Goal: Task Accomplishment & Management: Manage account settings

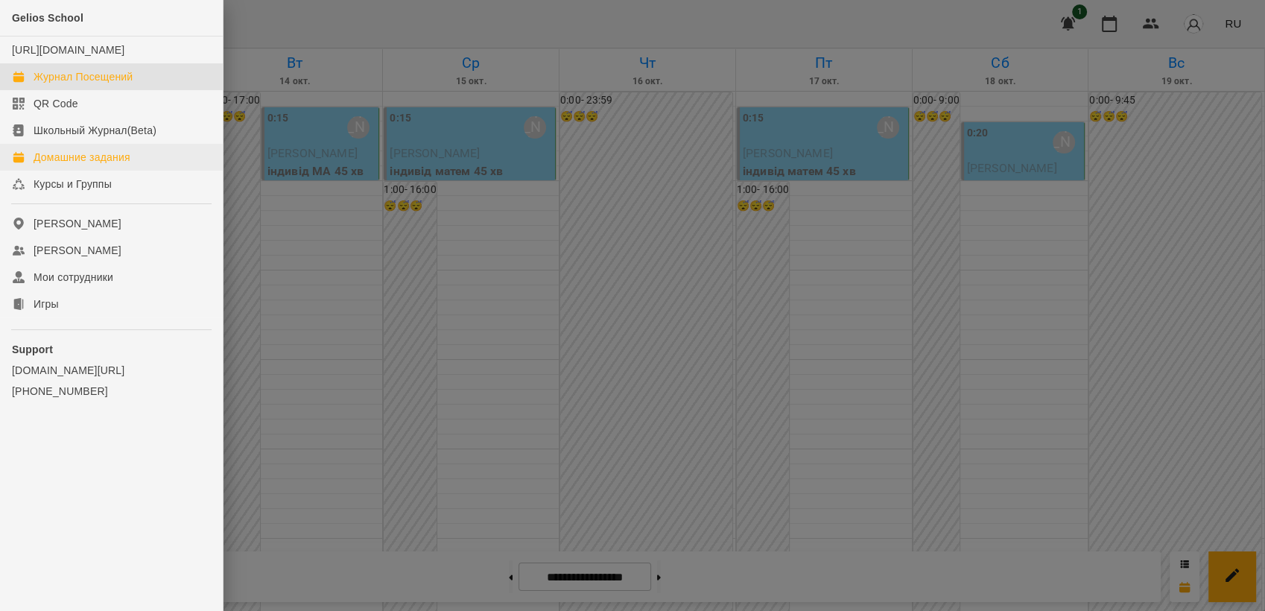
scroll to position [369, 0]
click at [112, 84] on div "Журнал Посещений" at bounding box center [83, 76] width 99 height 15
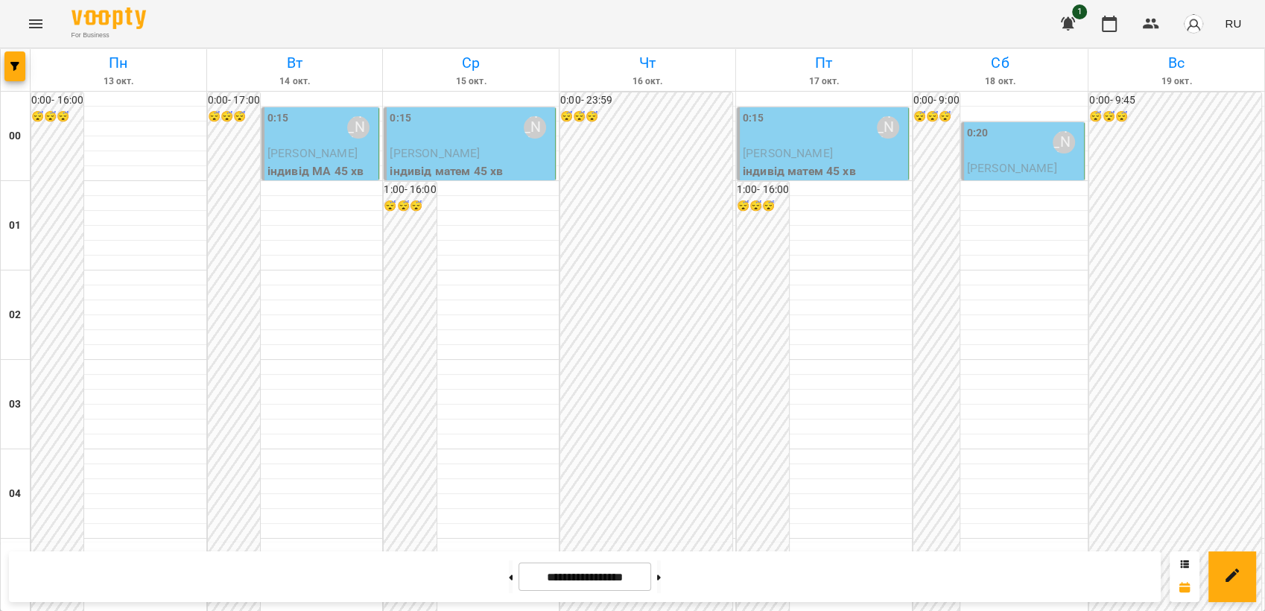
scroll to position [1693, 0]
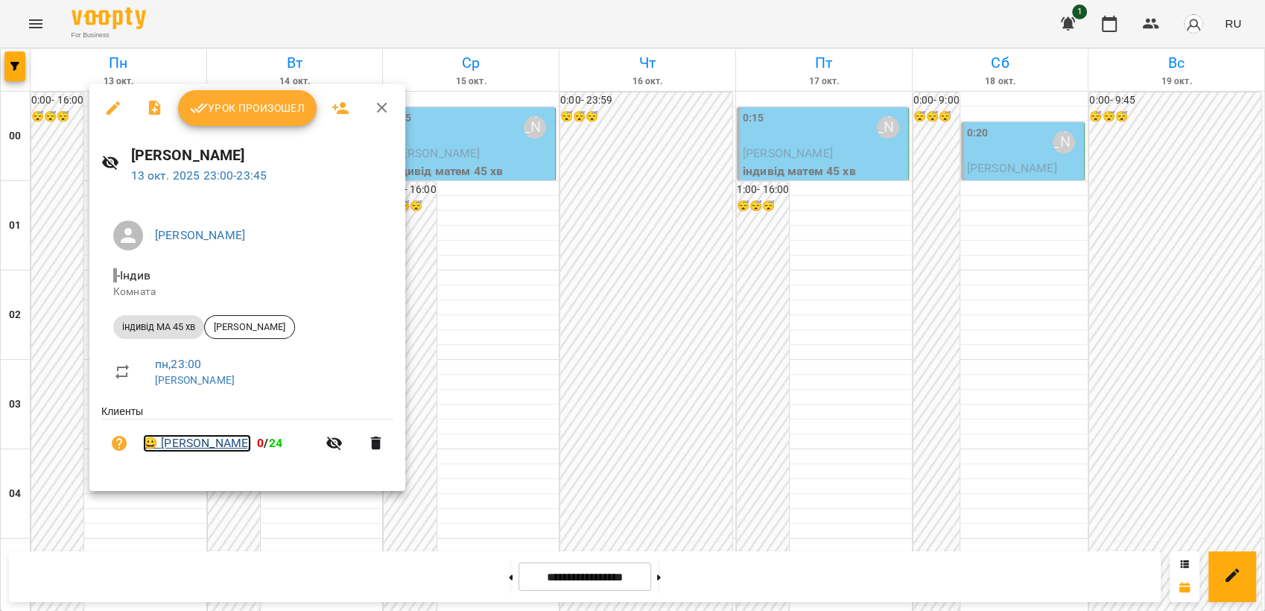
click at [213, 444] on link "😀 [PERSON_NAME]" at bounding box center [197, 443] width 108 height 18
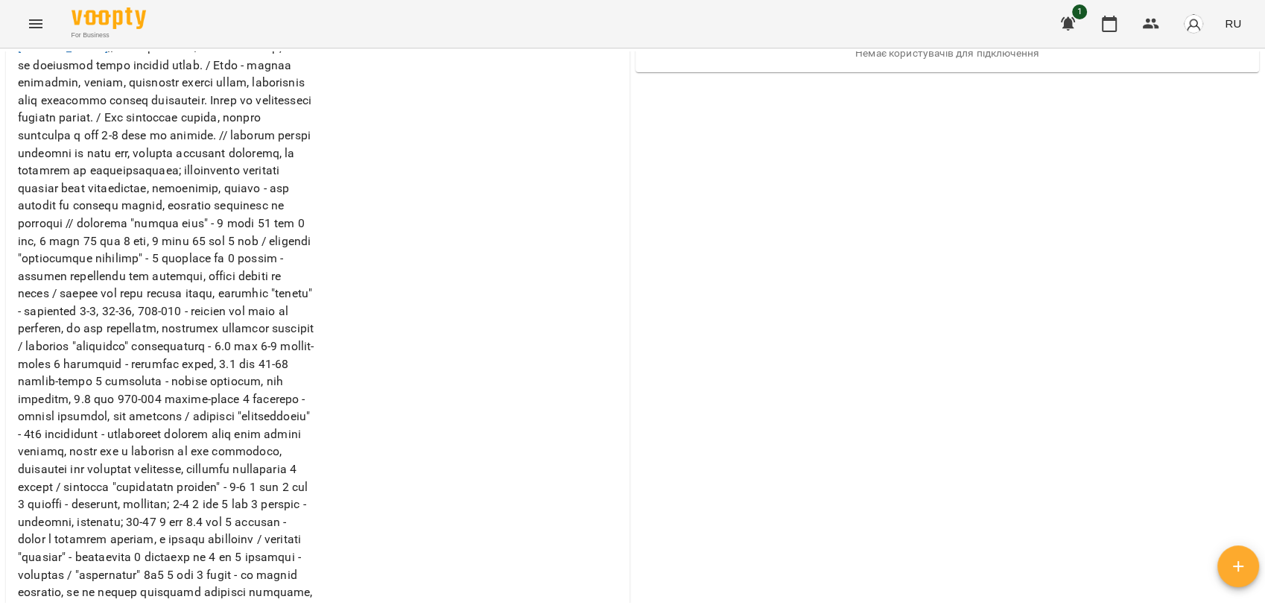
scroll to position [579, 0]
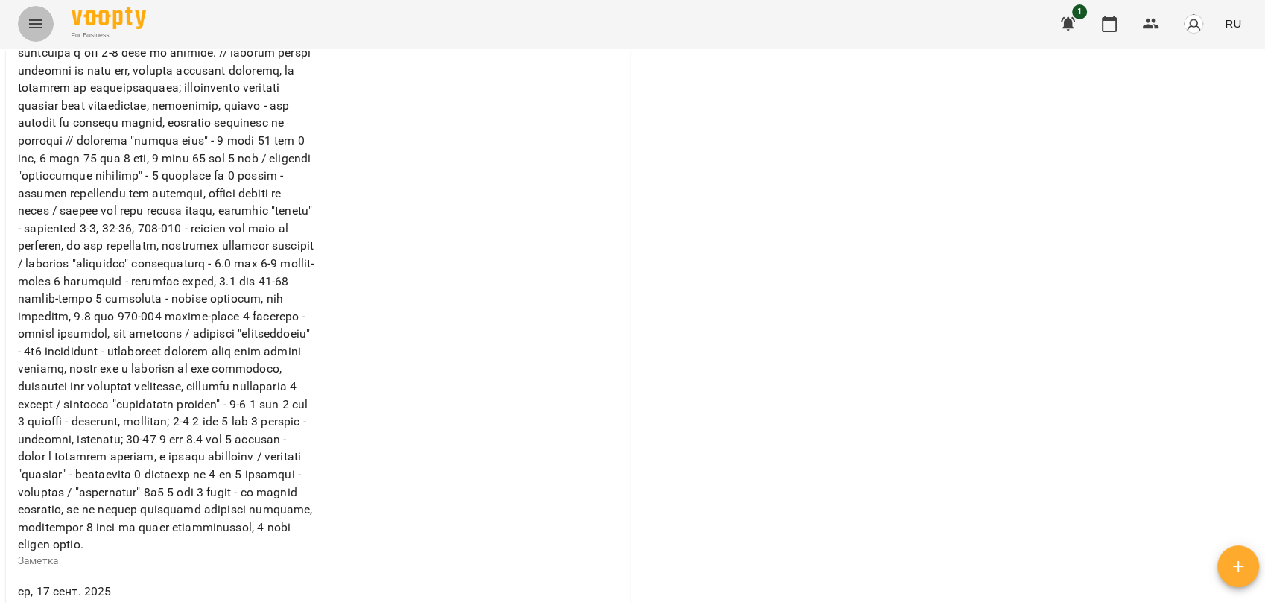
click at [39, 27] on icon "Menu" at bounding box center [35, 23] width 13 height 9
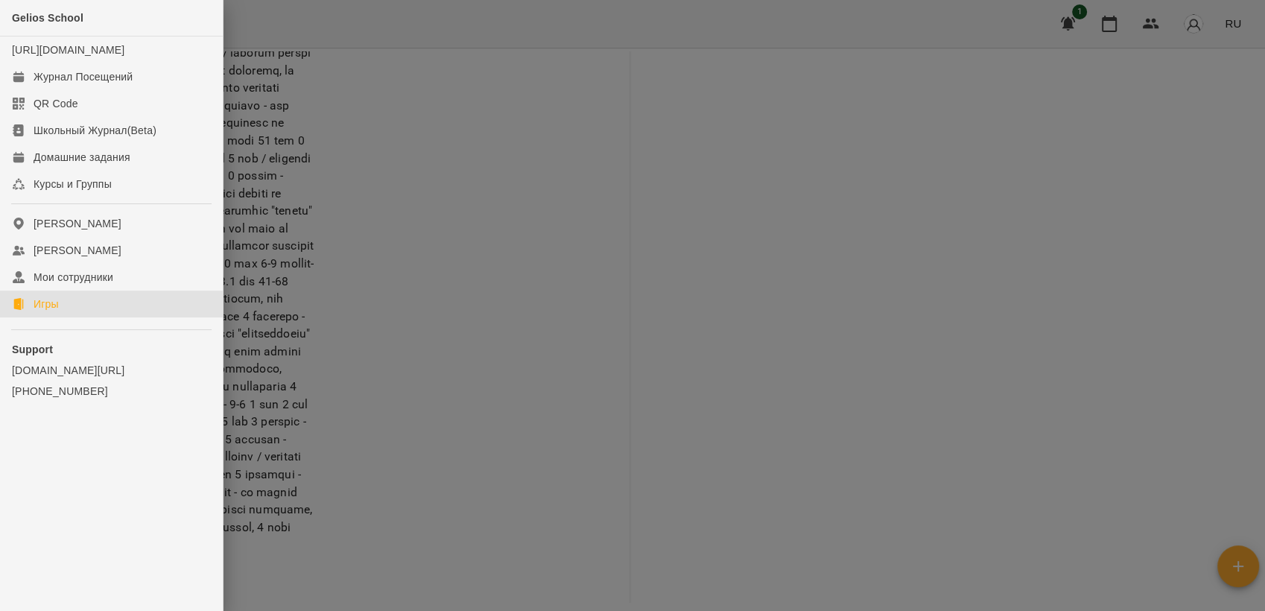
click at [63, 317] on link "Игры" at bounding box center [111, 304] width 223 height 27
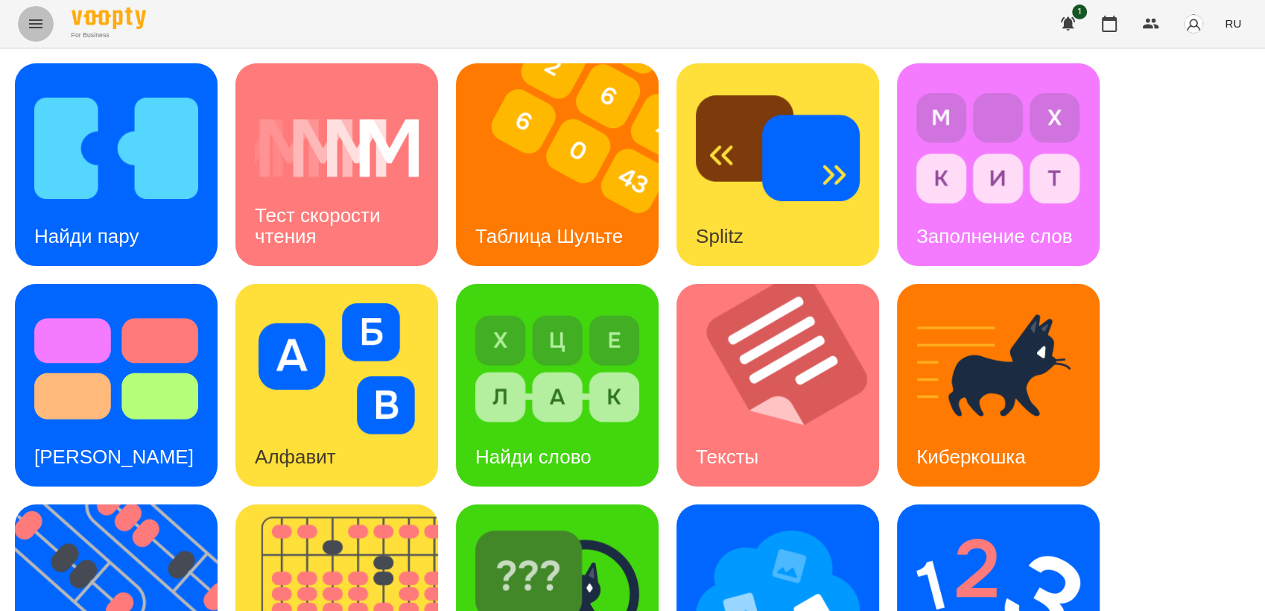
click at [36, 22] on icon "Menu" at bounding box center [36, 24] width 18 height 18
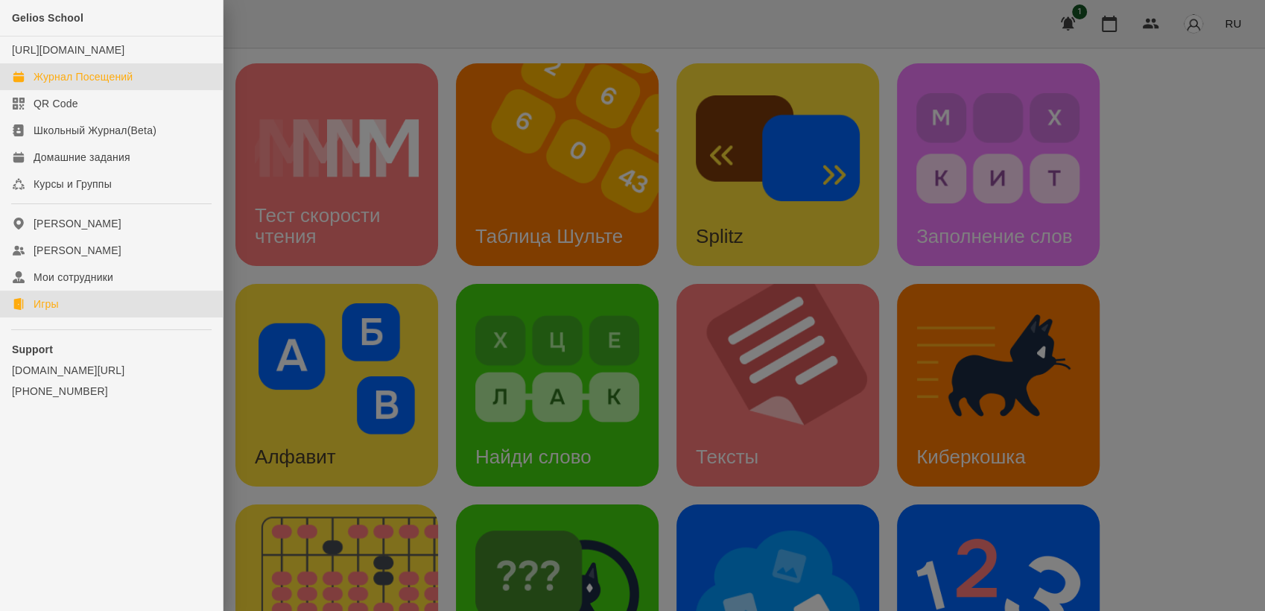
click at [111, 84] on div "Журнал Посещений" at bounding box center [83, 76] width 99 height 15
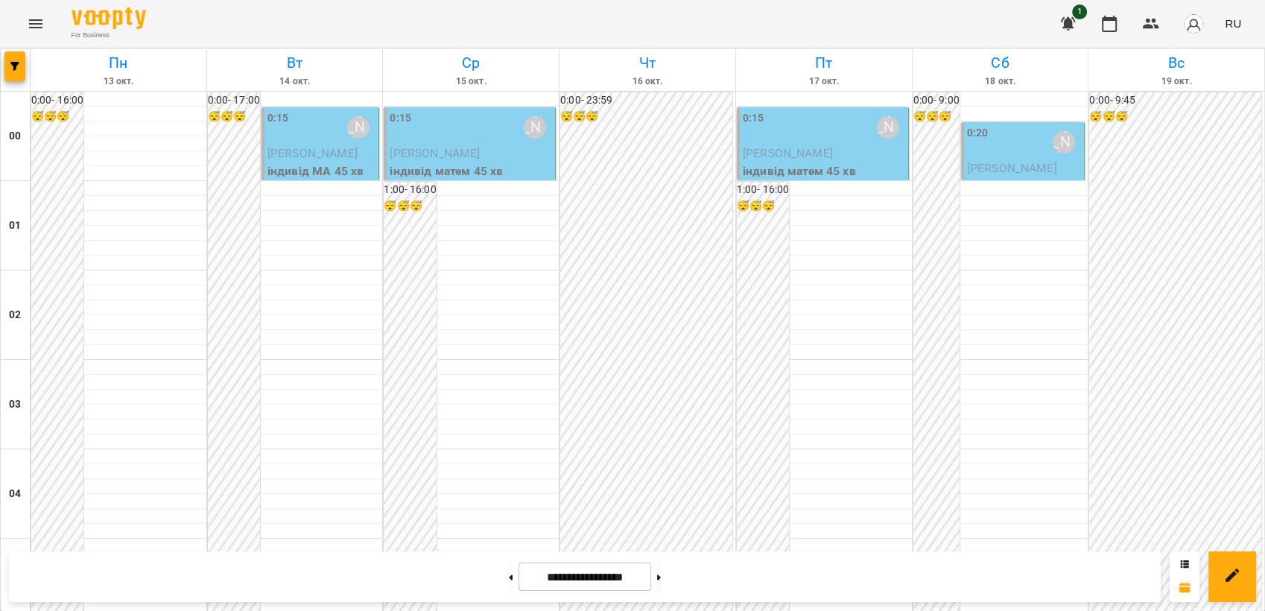
scroll to position [1693, 0]
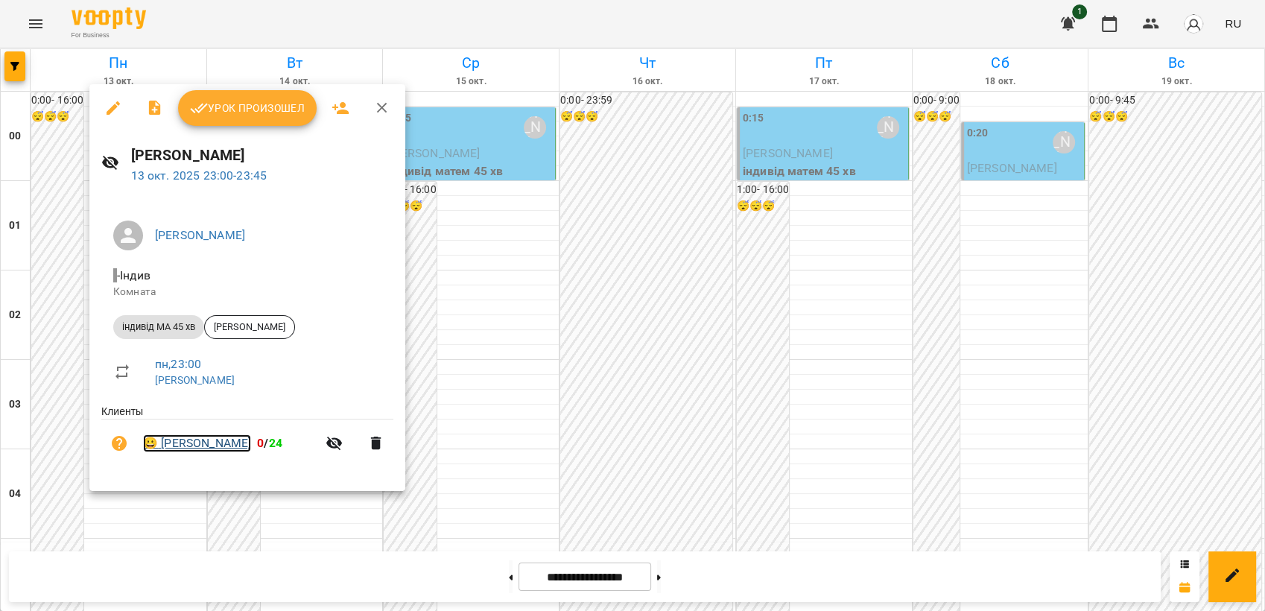
click at [200, 445] on link "😀 [PERSON_NAME]" at bounding box center [197, 443] width 108 height 18
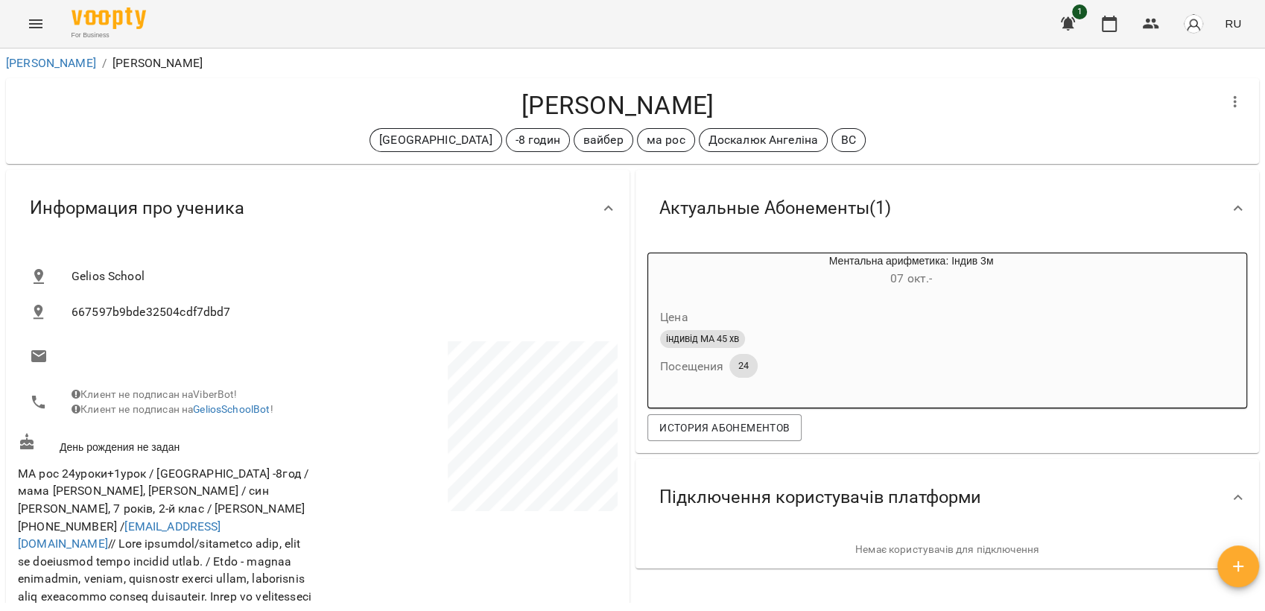
drag, startPoint x: 519, startPoint y: 104, endPoint x: 711, endPoint y: 110, distance: 192.3
click at [711, 110] on h4 "[PERSON_NAME]" at bounding box center [618, 105] width 1200 height 31
drag, startPoint x: 711, startPoint y: 110, endPoint x: 613, endPoint y: 115, distance: 98.5
copy h4 "[PERSON_NAME]"
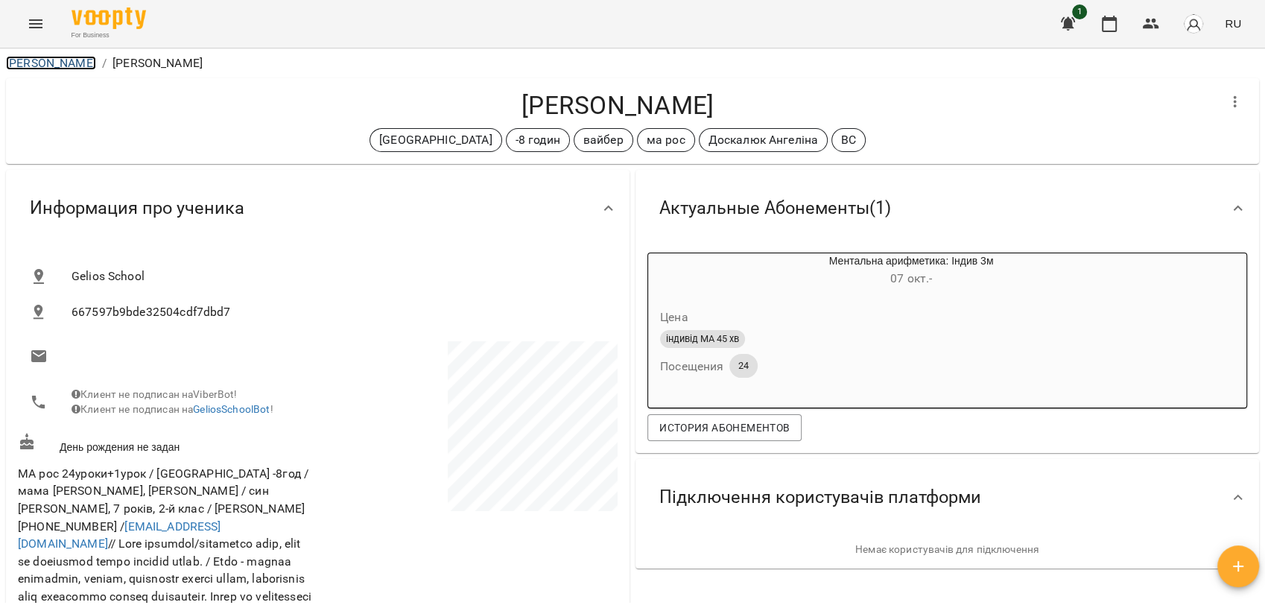
click at [49, 59] on link "[PERSON_NAME]" at bounding box center [51, 63] width 90 height 14
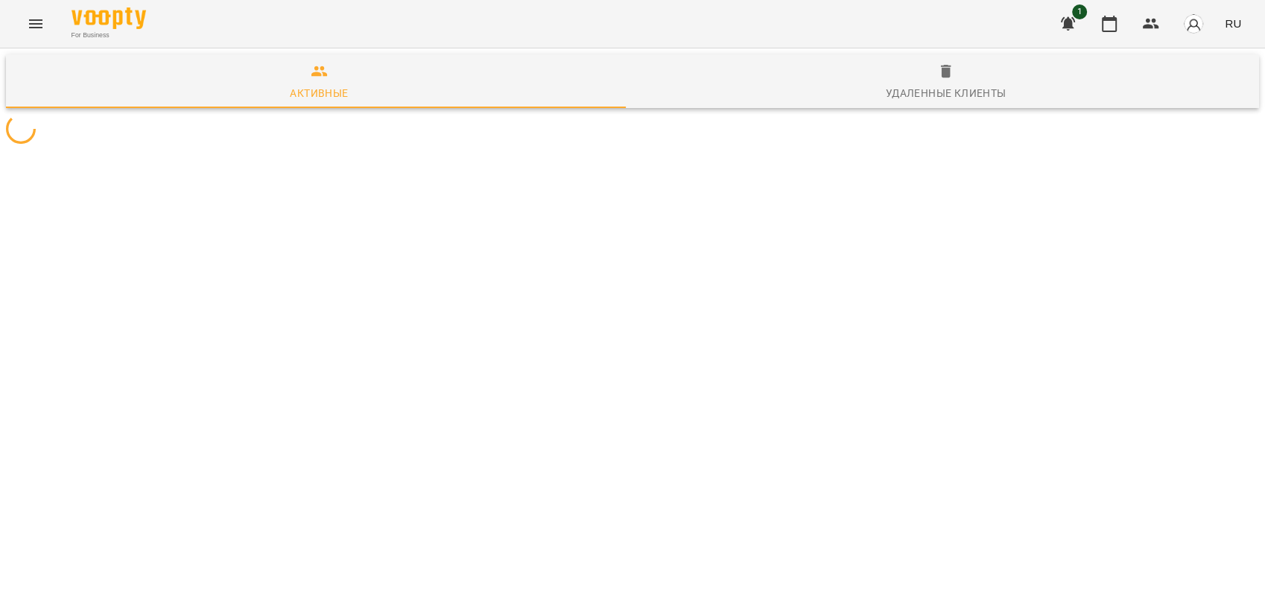
click at [39, 25] on icon "Menu" at bounding box center [36, 24] width 18 height 18
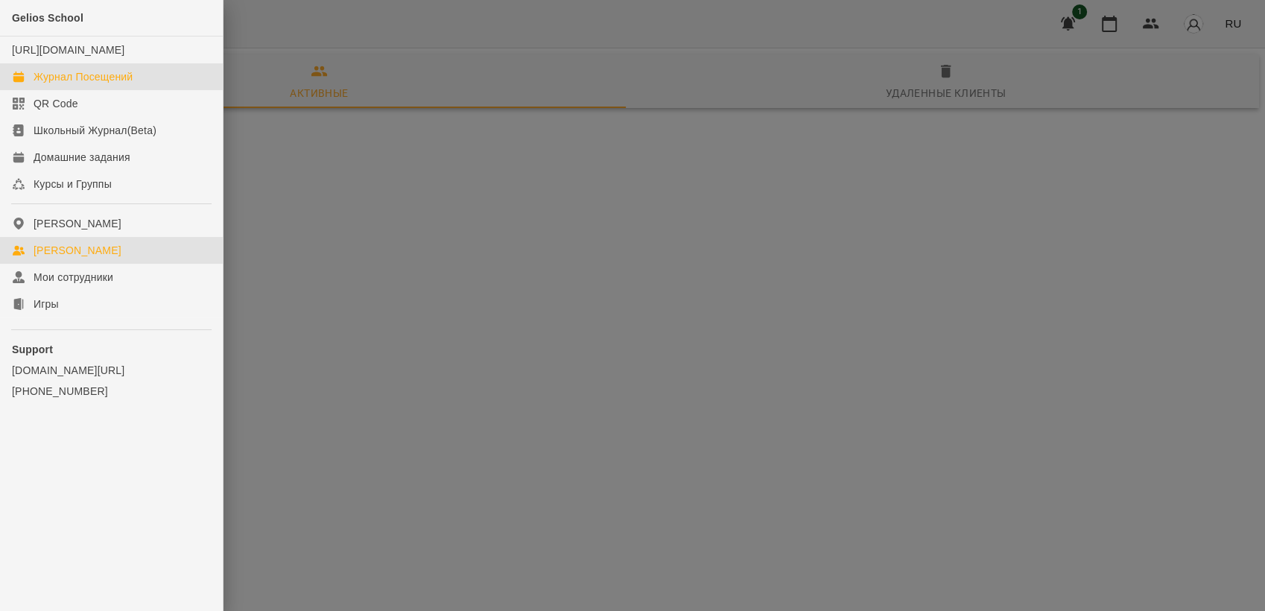
click at [68, 84] on div "Журнал Посещений" at bounding box center [83, 76] width 99 height 15
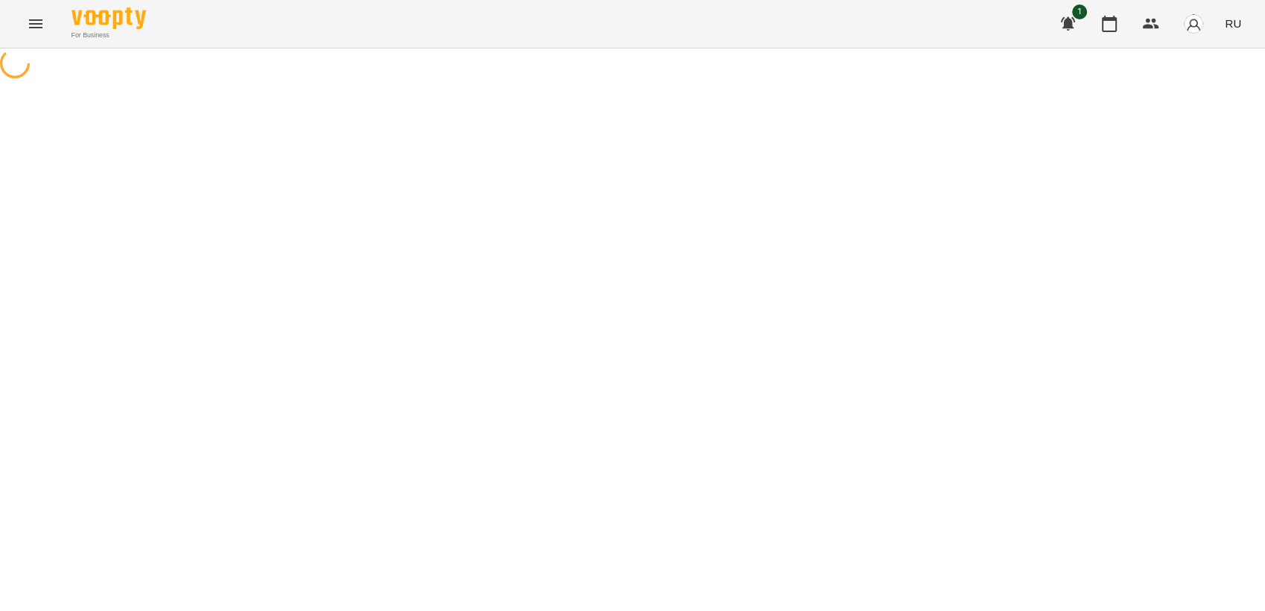
click at [30, 27] on icon "Menu" at bounding box center [35, 23] width 13 height 9
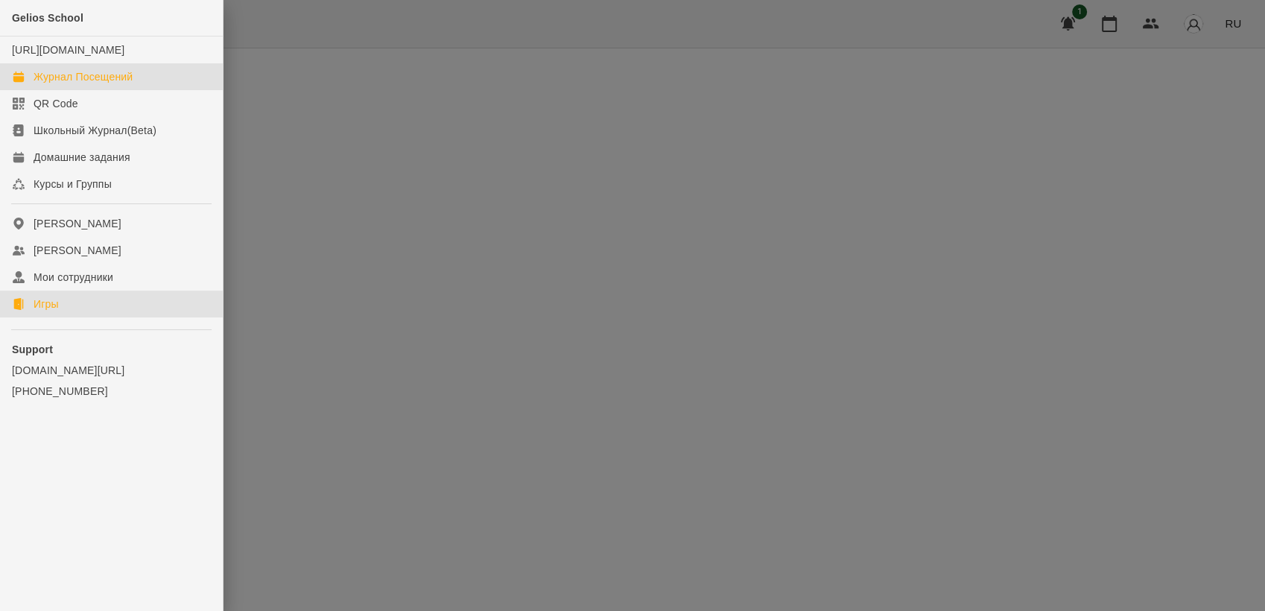
click at [59, 311] on div "Игры" at bounding box center [46, 304] width 25 height 15
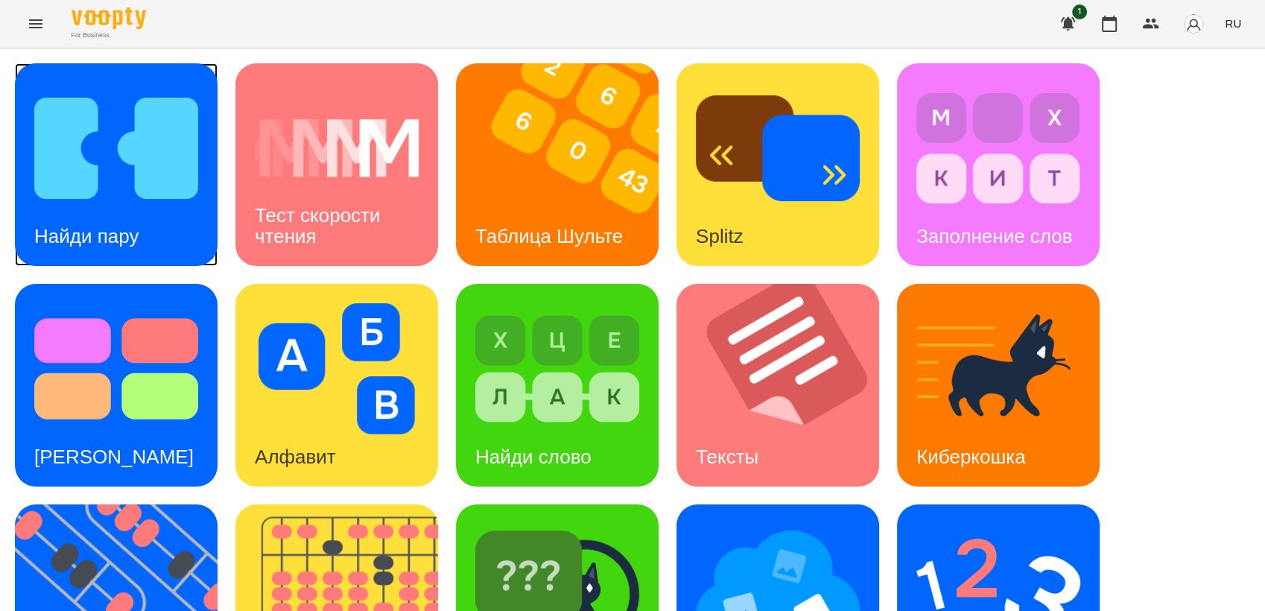
click at [75, 209] on div "Найди пару" at bounding box center [86, 236] width 143 height 59
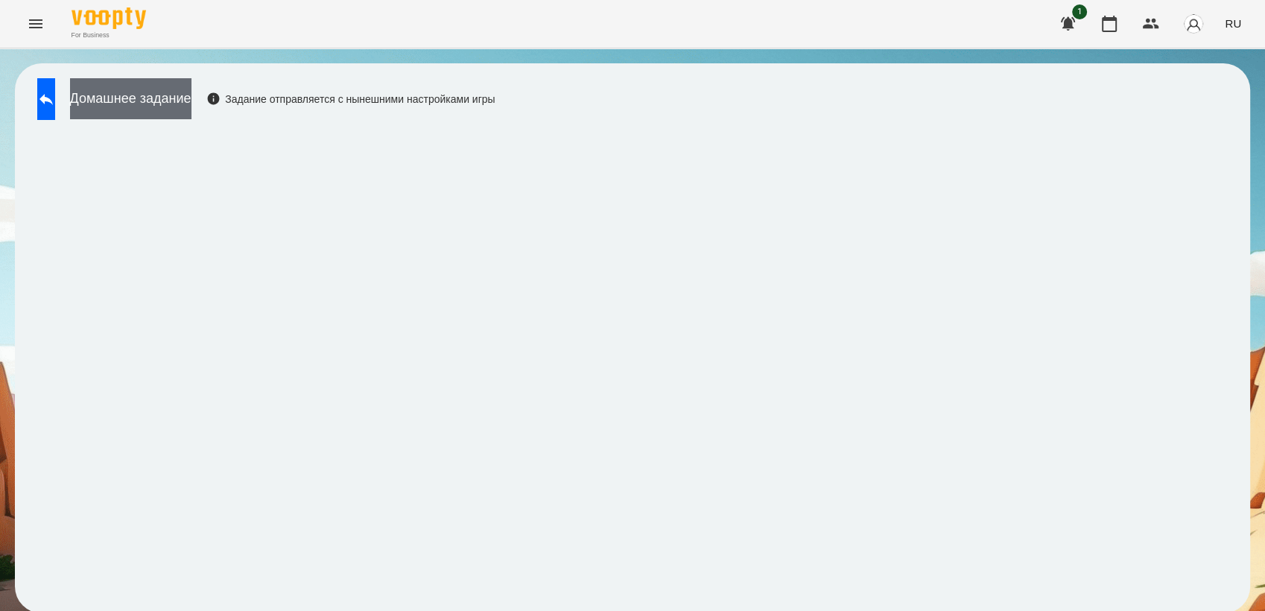
click at [192, 113] on button "Домашнее задание" at bounding box center [130, 98] width 121 height 41
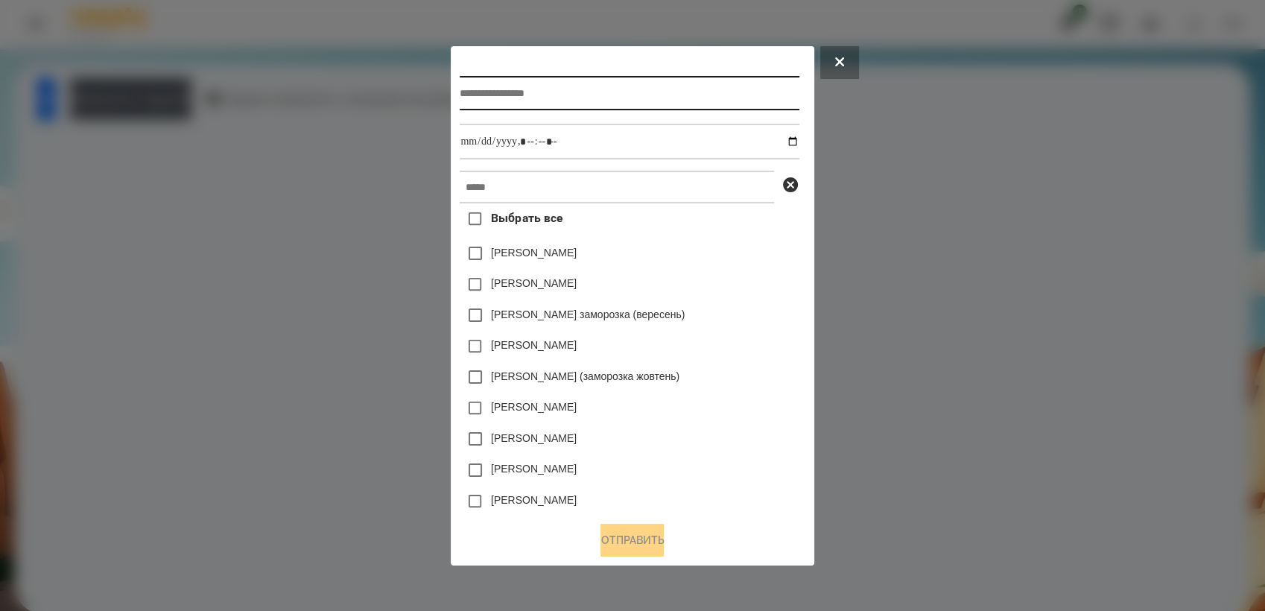
click at [539, 90] on input "text" at bounding box center [629, 93] width 339 height 34
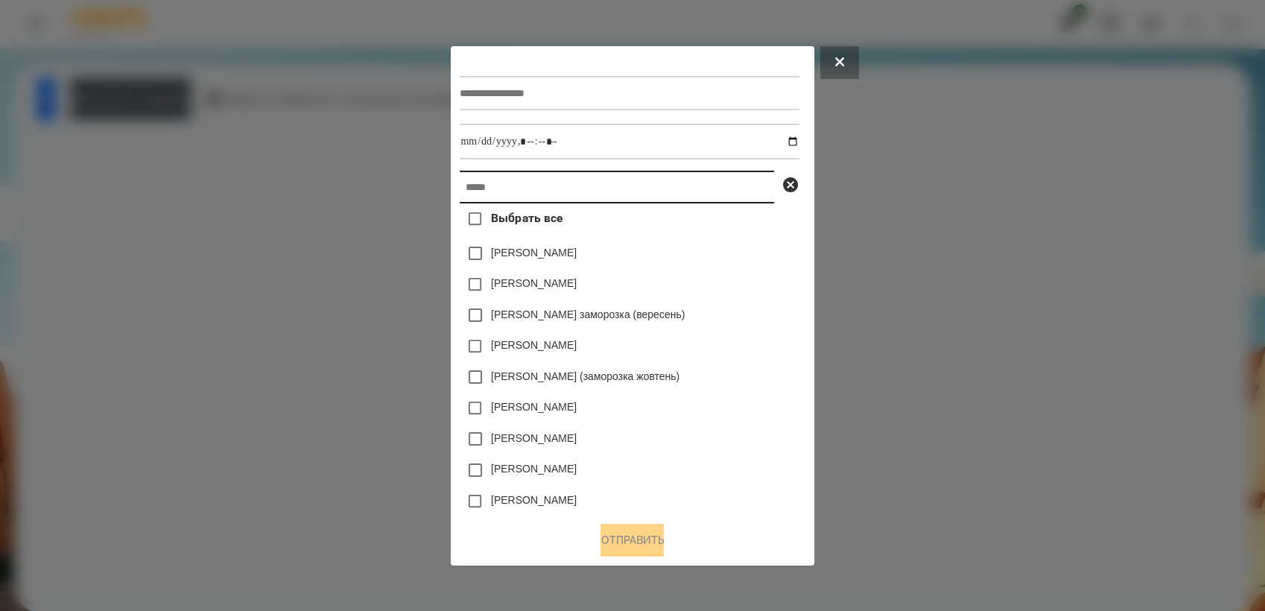
click at [539, 196] on input "text" at bounding box center [617, 187] width 314 height 33
paste input "**********"
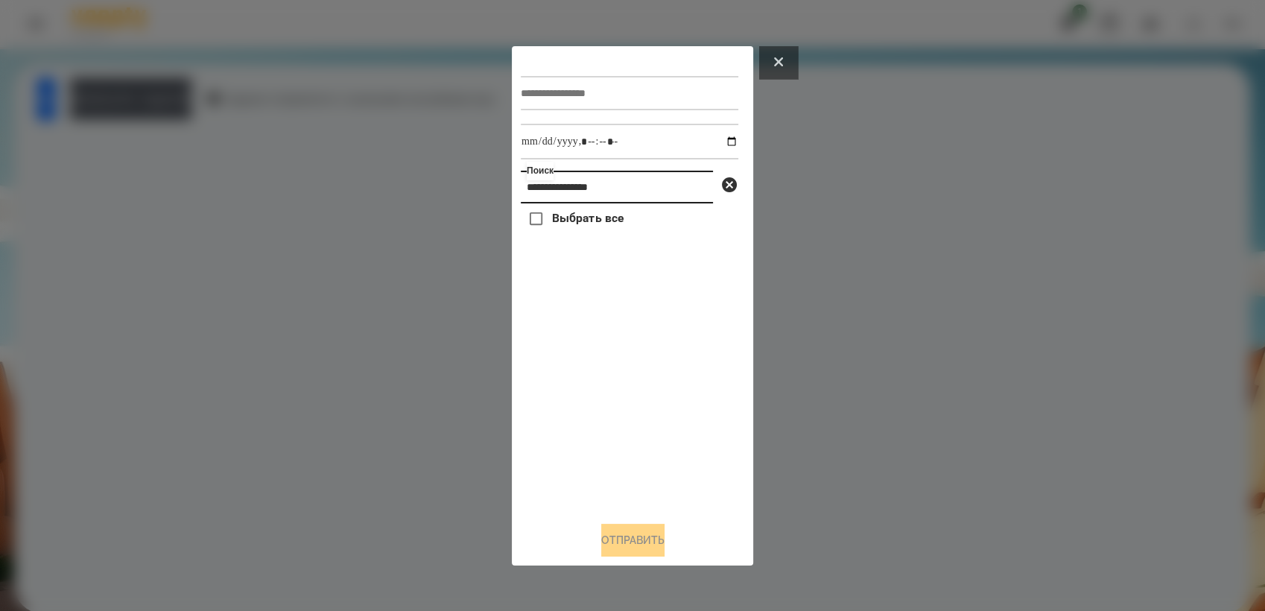
type input "**********"
click at [779, 69] on button at bounding box center [778, 62] width 39 height 33
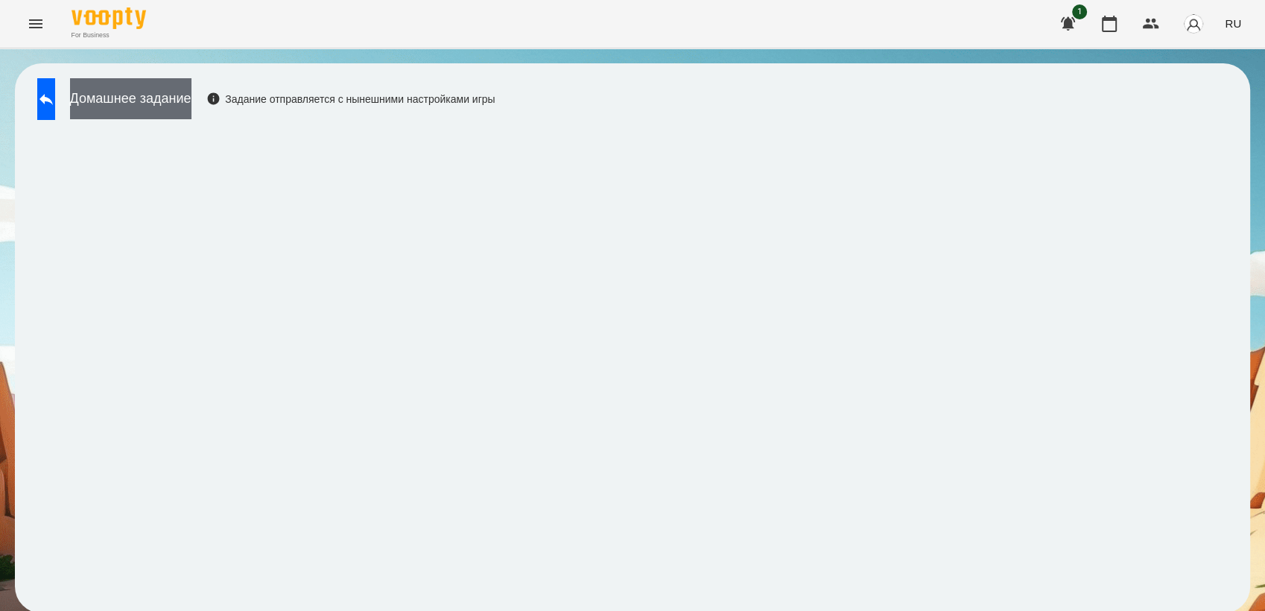
click at [127, 94] on button "Домашнее задание" at bounding box center [130, 98] width 121 height 41
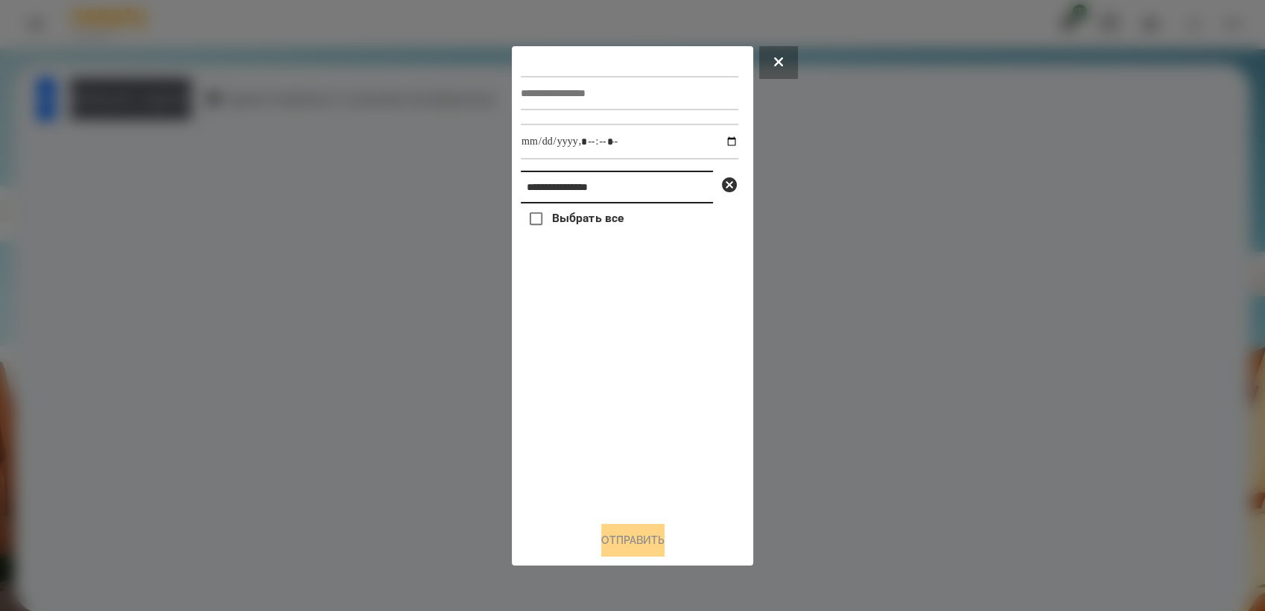
click at [593, 192] on input "**********" at bounding box center [617, 187] width 192 height 33
click at [624, 191] on input "**********" at bounding box center [617, 187] width 192 height 33
type input "*"
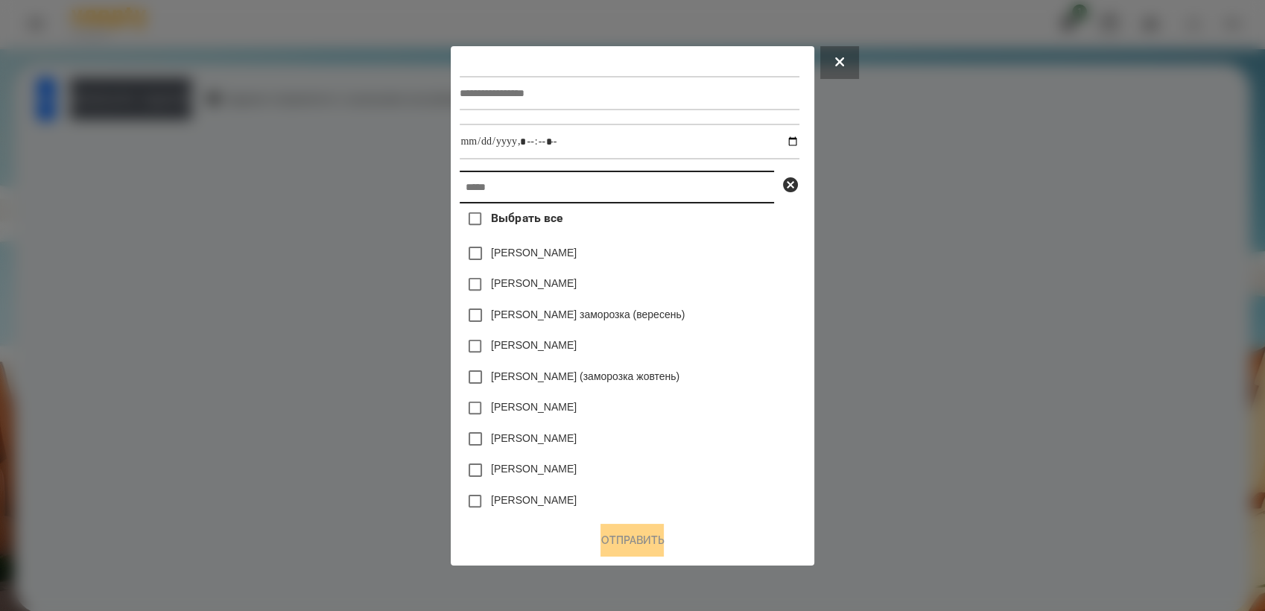
paste input "**********"
type input "**********"
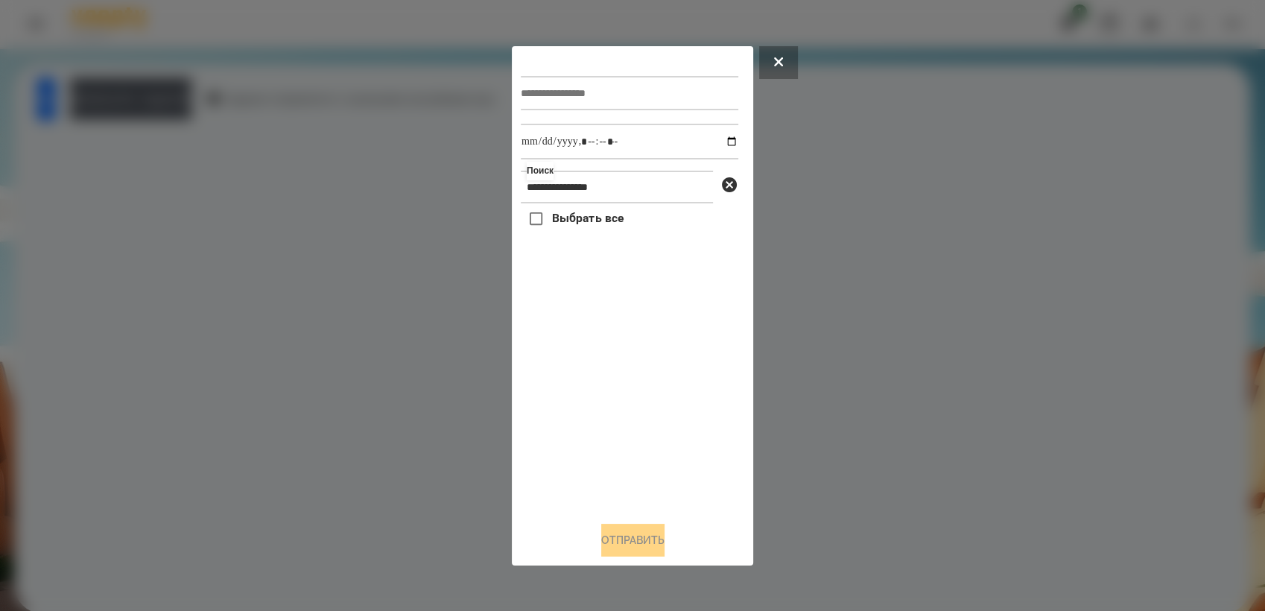
click at [628, 309] on div "Выбрать все" at bounding box center [630, 356] width 218 height 306
click at [772, 62] on button at bounding box center [778, 62] width 39 height 33
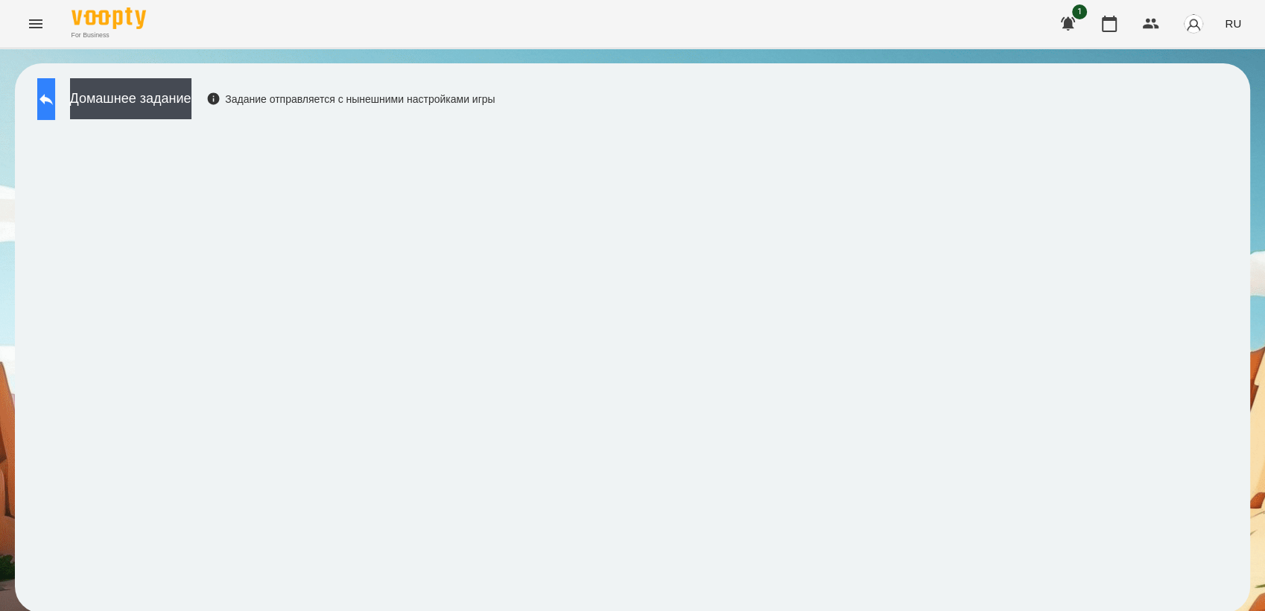
click at [55, 98] on icon at bounding box center [46, 99] width 18 height 18
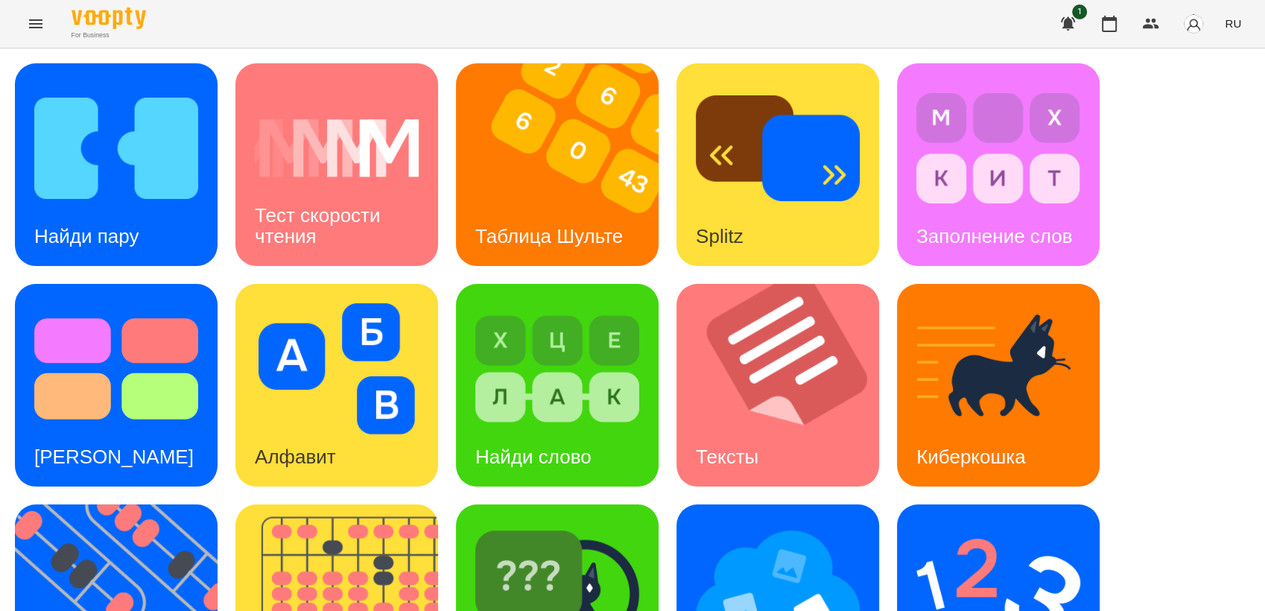
scroll to position [331, 0]
click at [63, 504] on img at bounding box center [125, 605] width 221 height 203
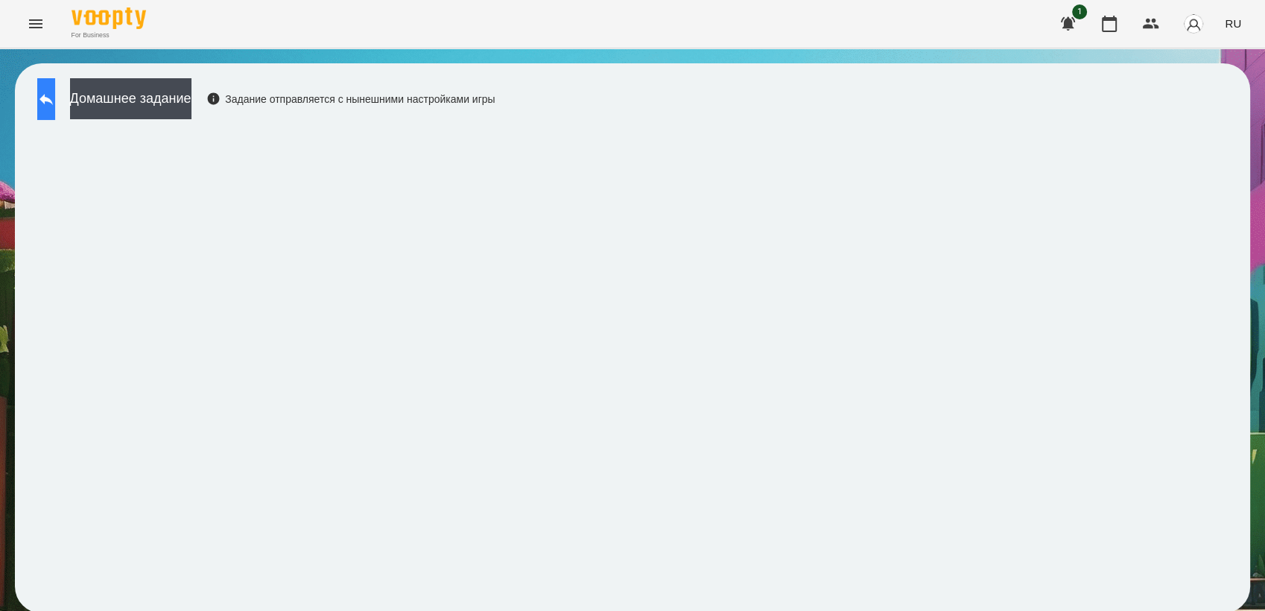
click at [55, 110] on button at bounding box center [46, 99] width 18 height 42
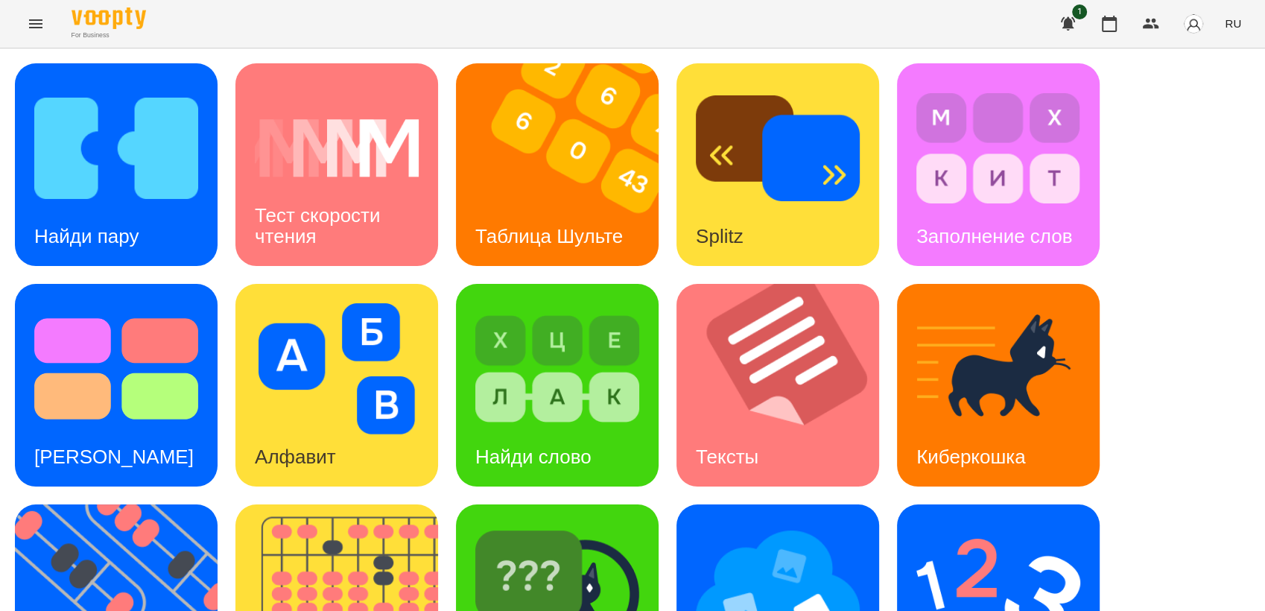
scroll to position [248, 0]
click at [113, 504] on img at bounding box center [125, 605] width 221 height 203
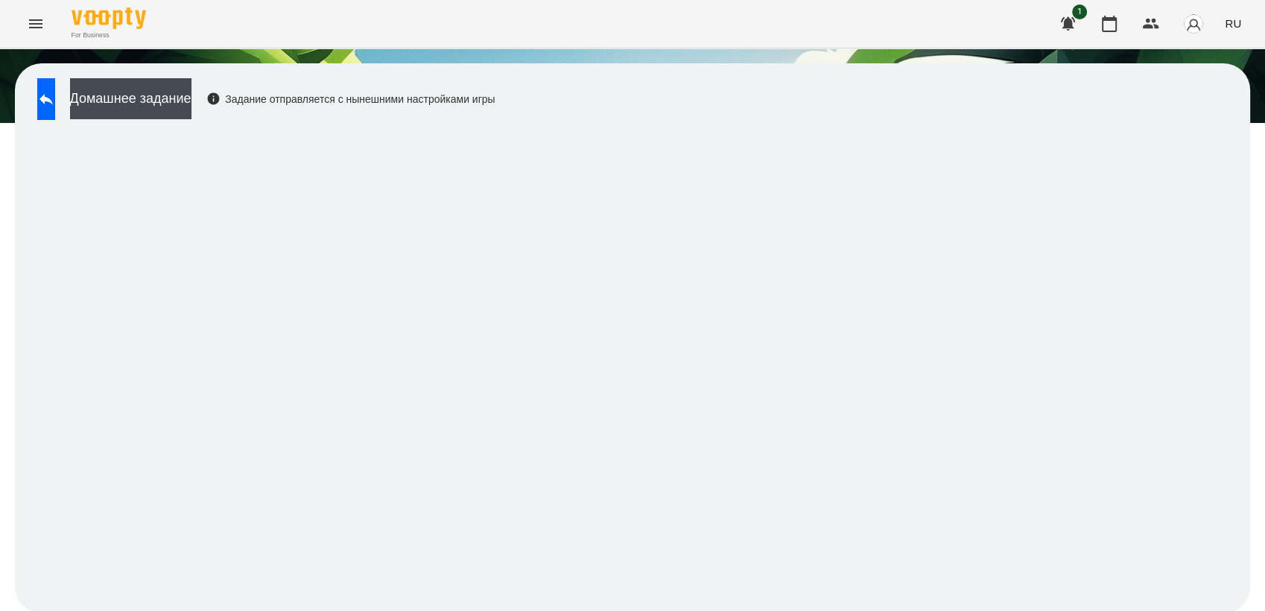
scroll to position [1, 0]
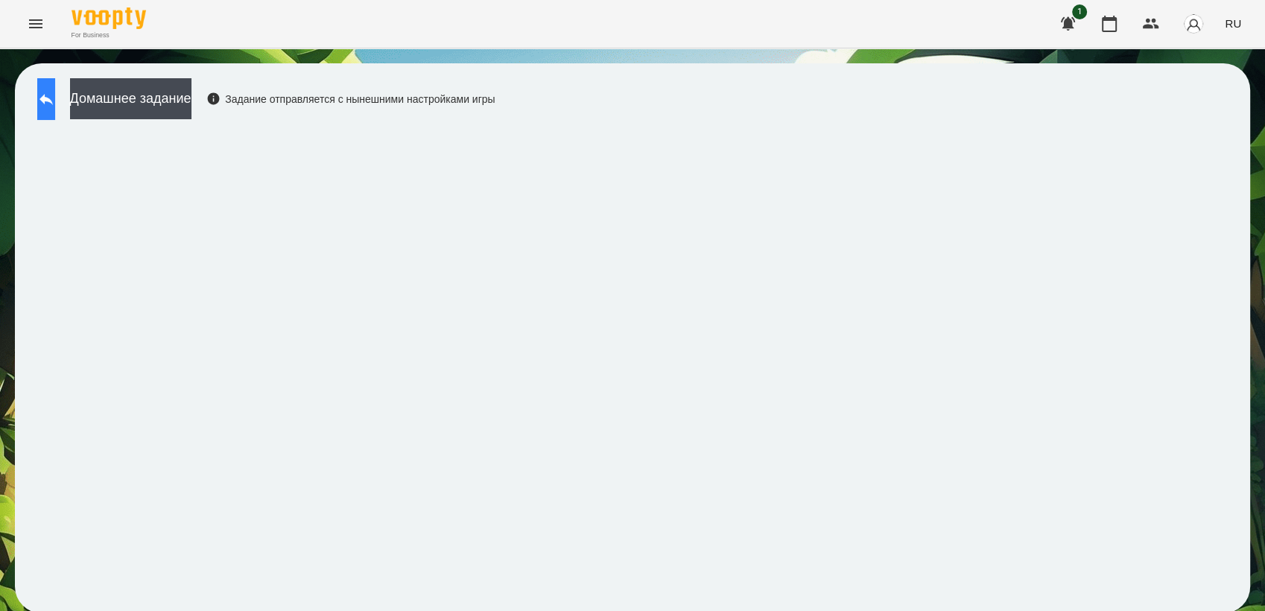
click at [53, 94] on icon at bounding box center [45, 99] width 13 height 11
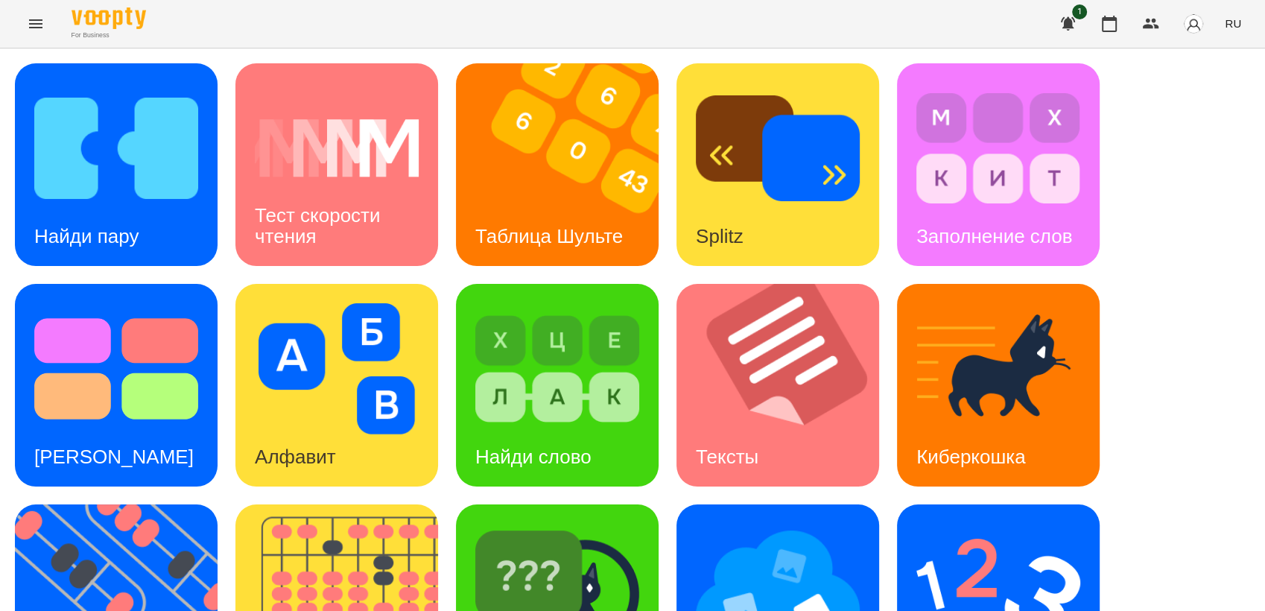
scroll to position [331, 0]
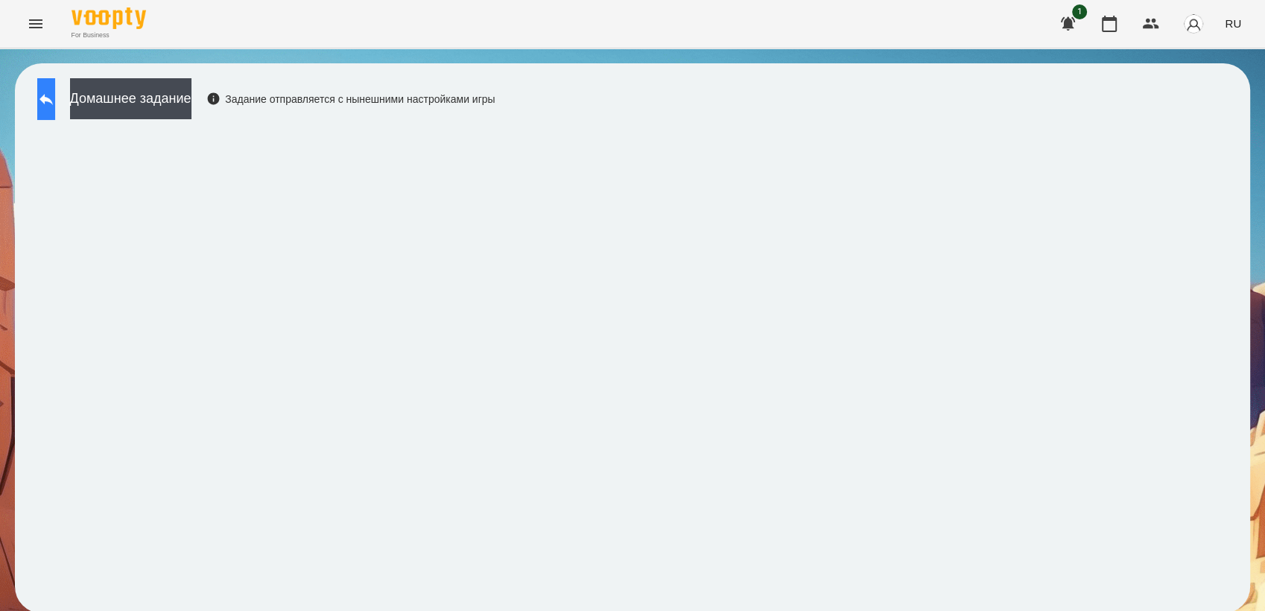
click at [55, 95] on button at bounding box center [46, 99] width 18 height 42
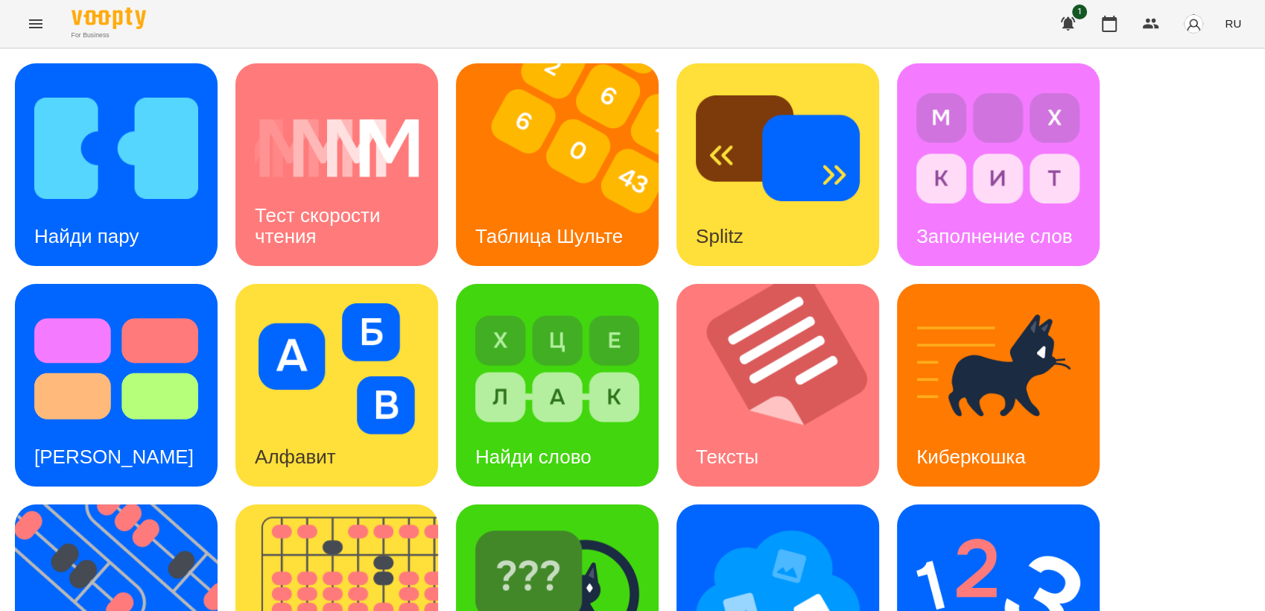
scroll to position [331, 0]
click at [116, 504] on img at bounding box center [125, 605] width 221 height 203
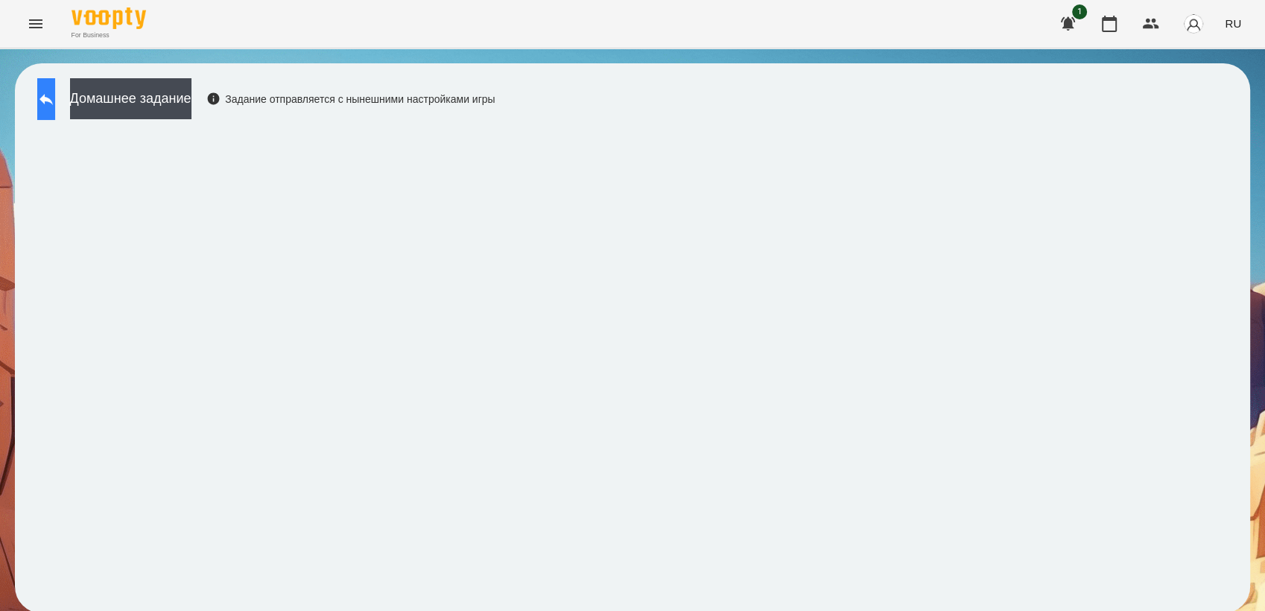
click at [55, 102] on button at bounding box center [46, 99] width 18 height 42
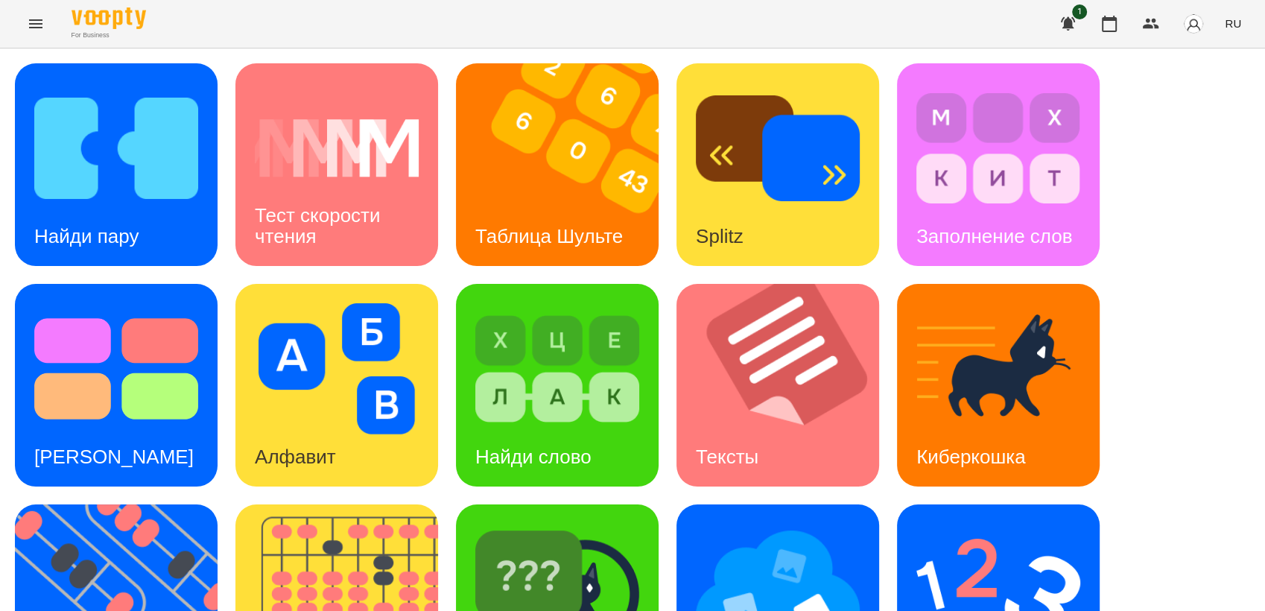
scroll to position [248, 0]
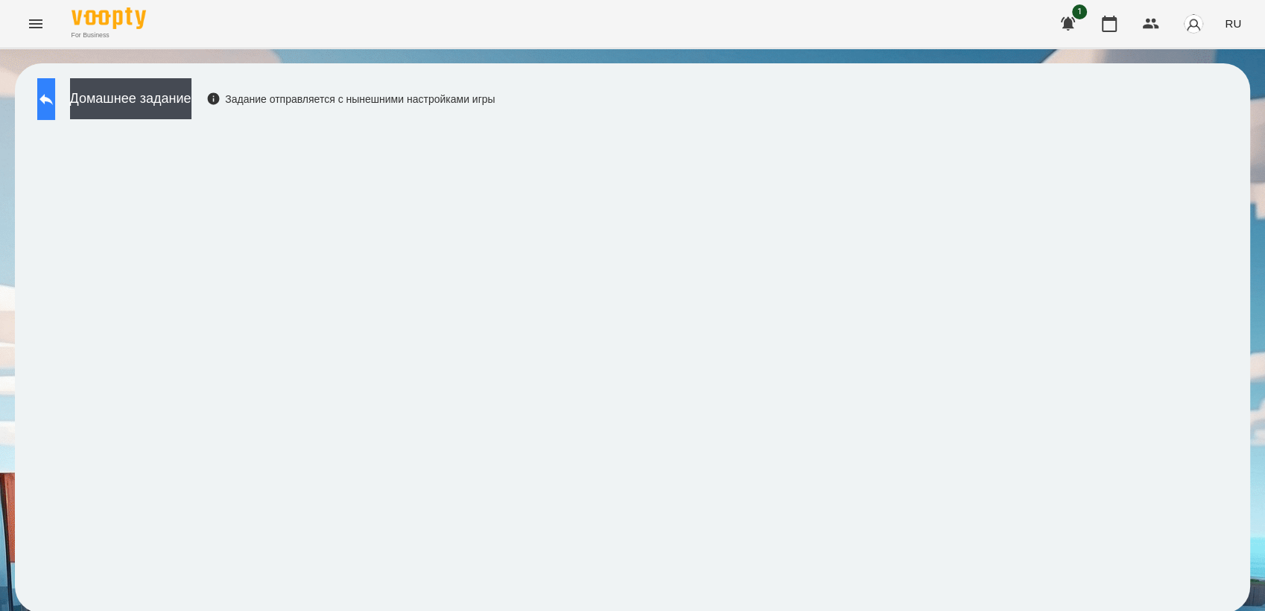
click at [55, 108] on button at bounding box center [46, 99] width 18 height 42
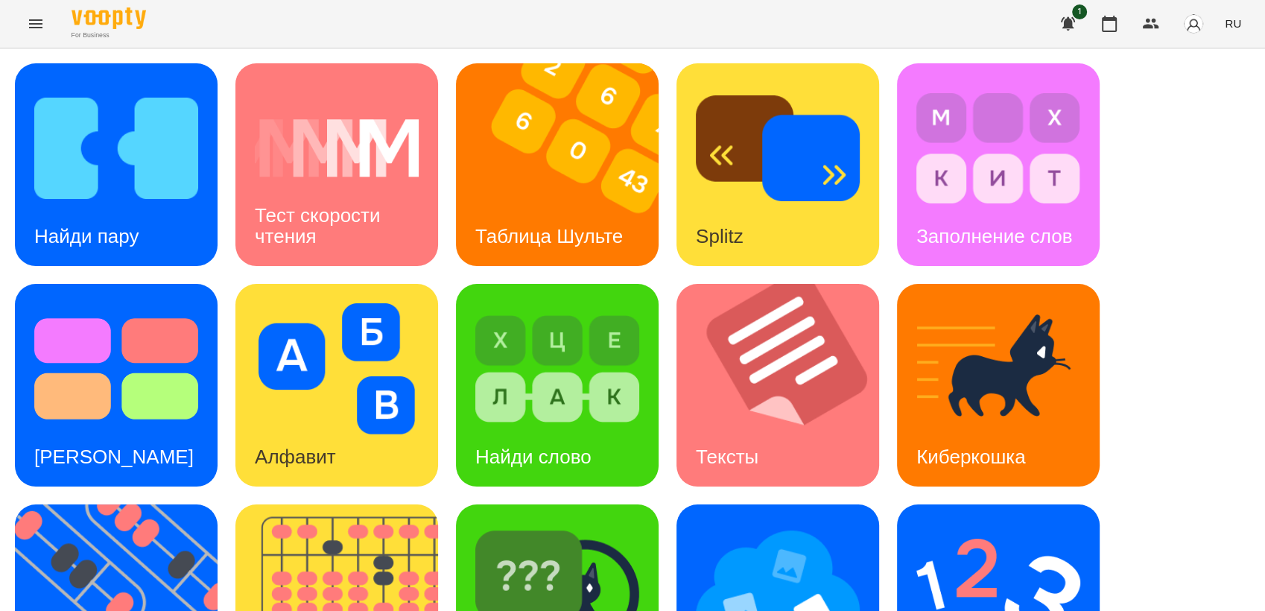
scroll to position [331, 0]
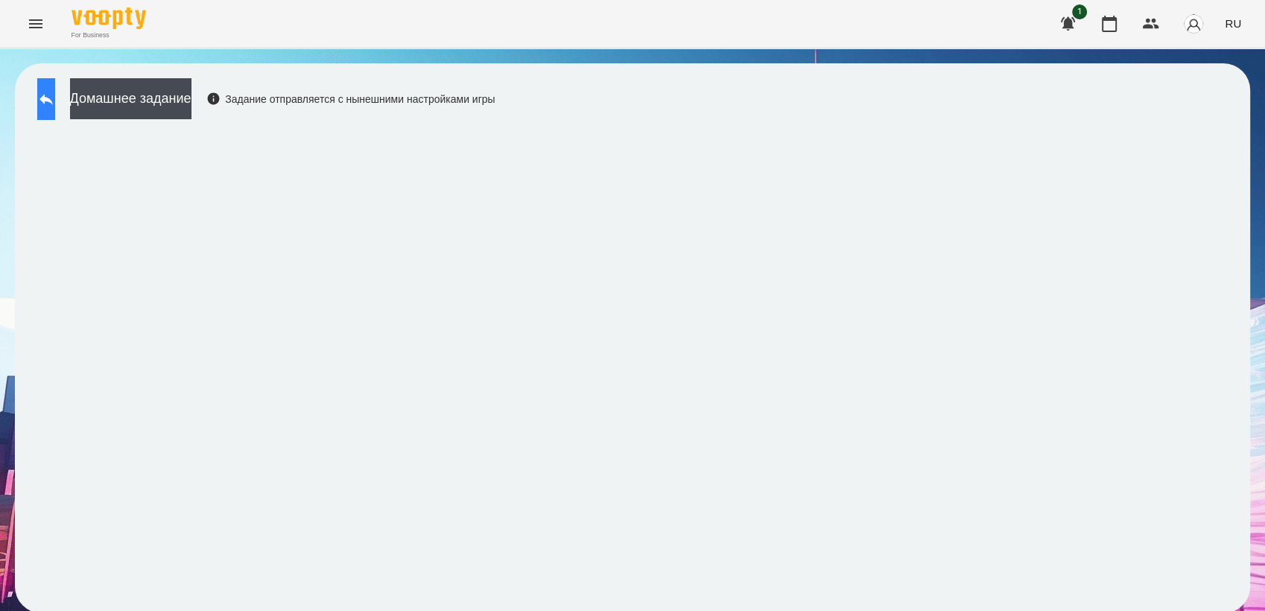
click at [55, 106] on button at bounding box center [46, 99] width 18 height 42
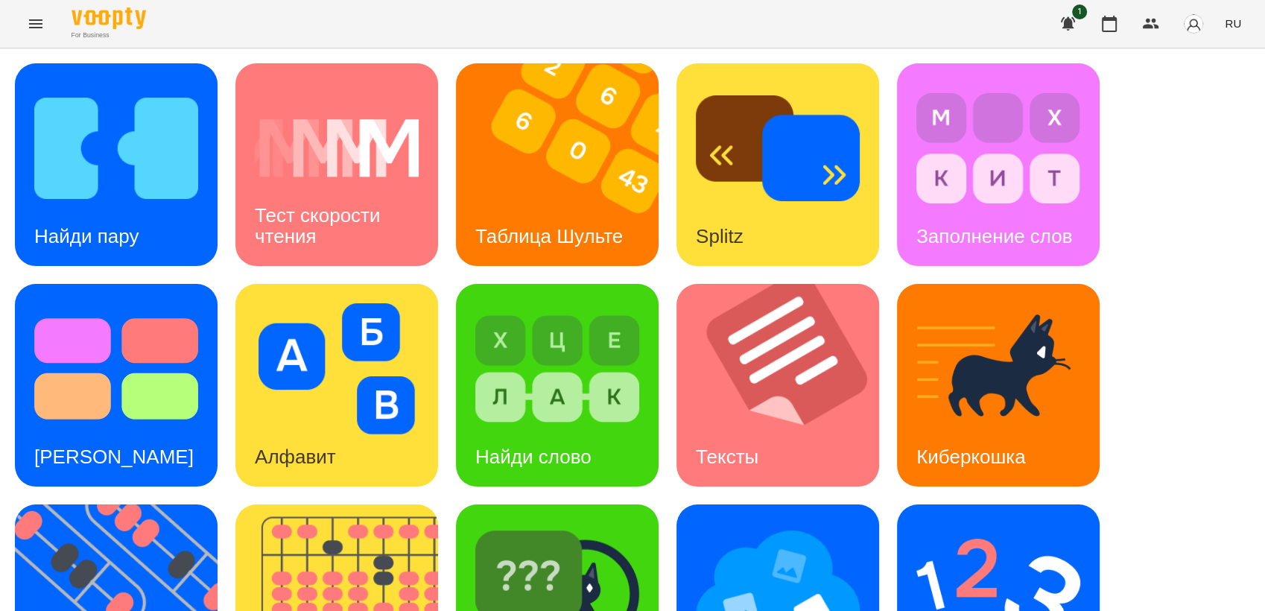
scroll to position [331, 0]
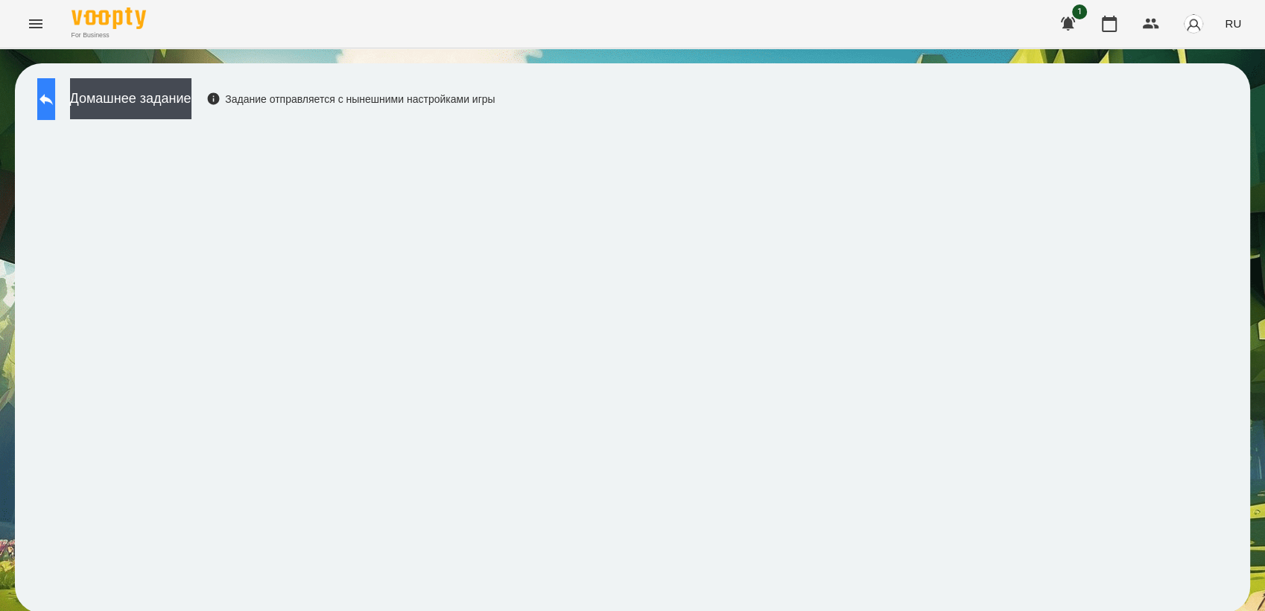
click at [48, 104] on button at bounding box center [46, 99] width 18 height 42
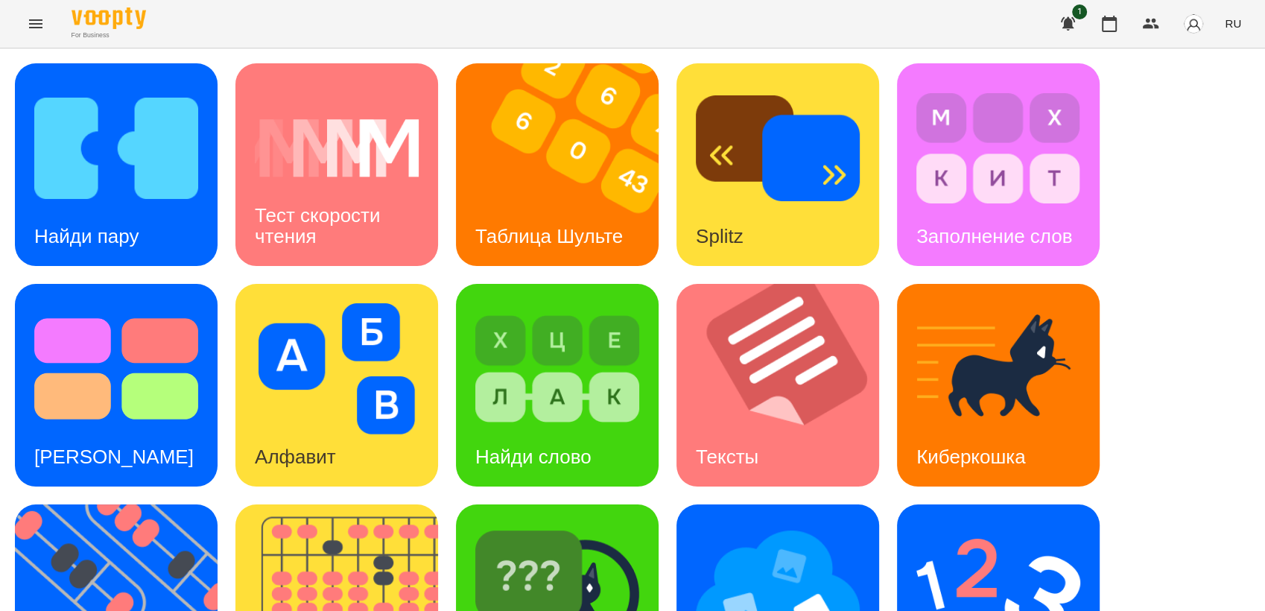
scroll to position [165, 0]
click at [1007, 524] on img at bounding box center [999, 589] width 164 height 131
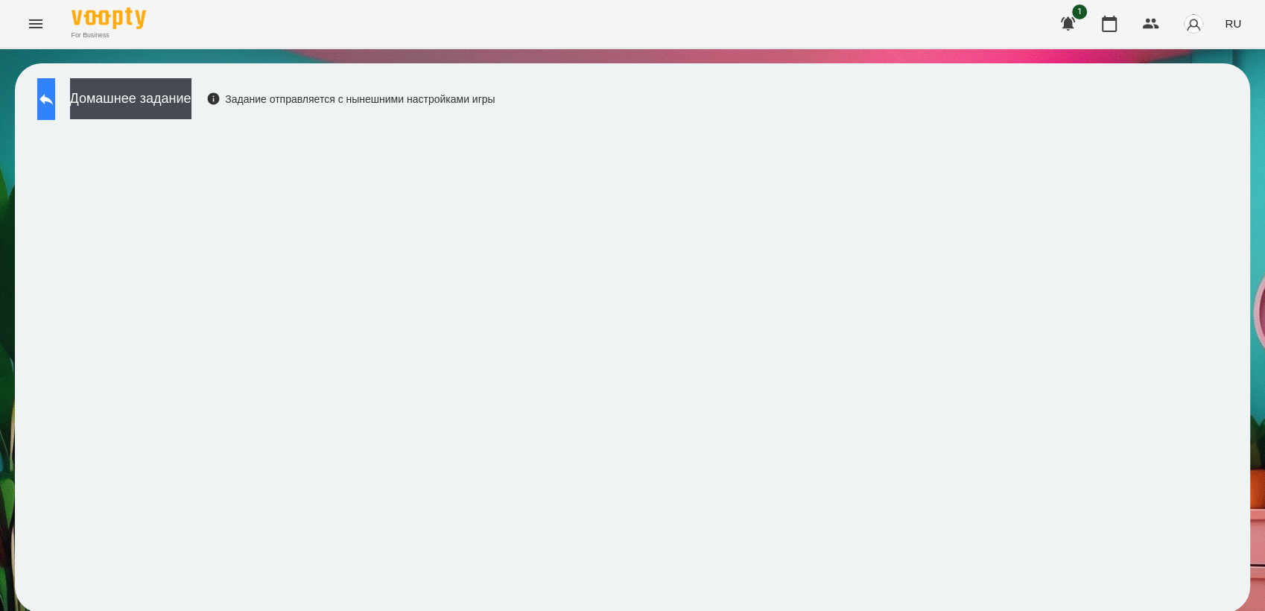
click at [55, 95] on button at bounding box center [46, 99] width 18 height 42
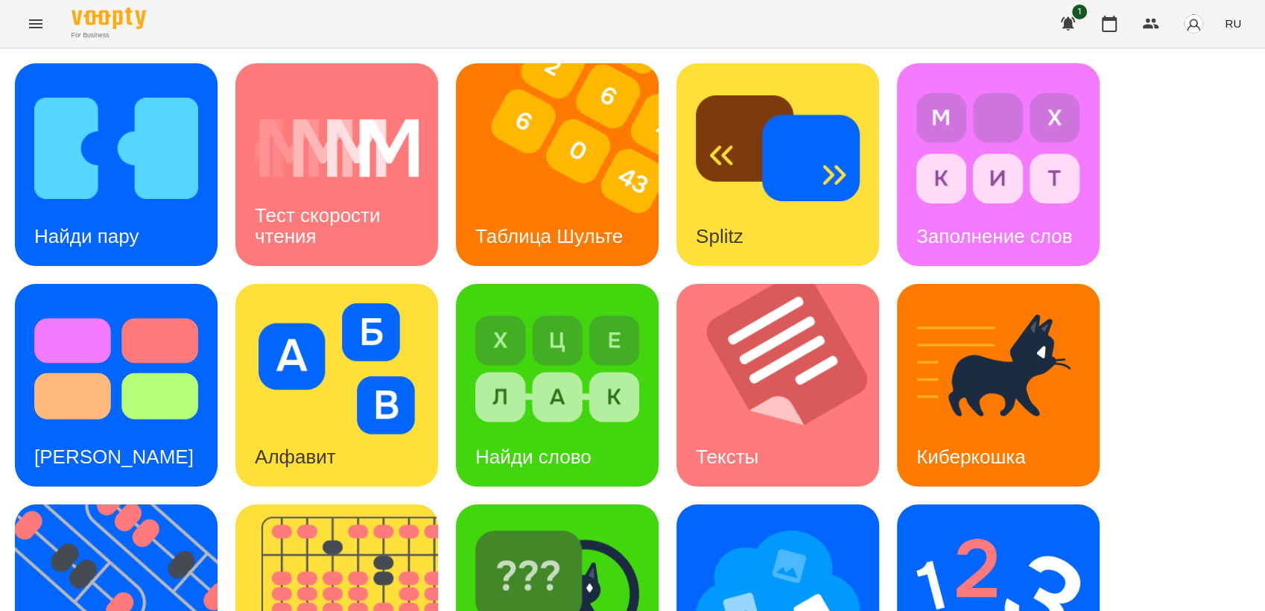
click at [39, 26] on icon "Menu" at bounding box center [36, 24] width 18 height 18
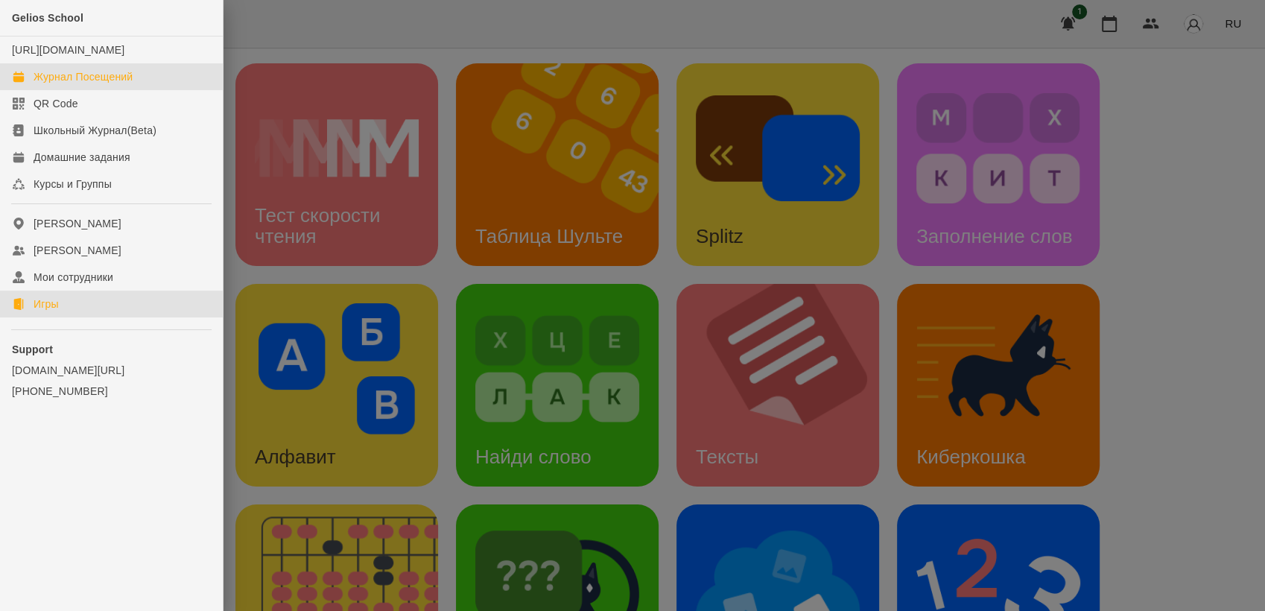
click at [78, 84] on div "Журнал Посещений" at bounding box center [83, 76] width 99 height 15
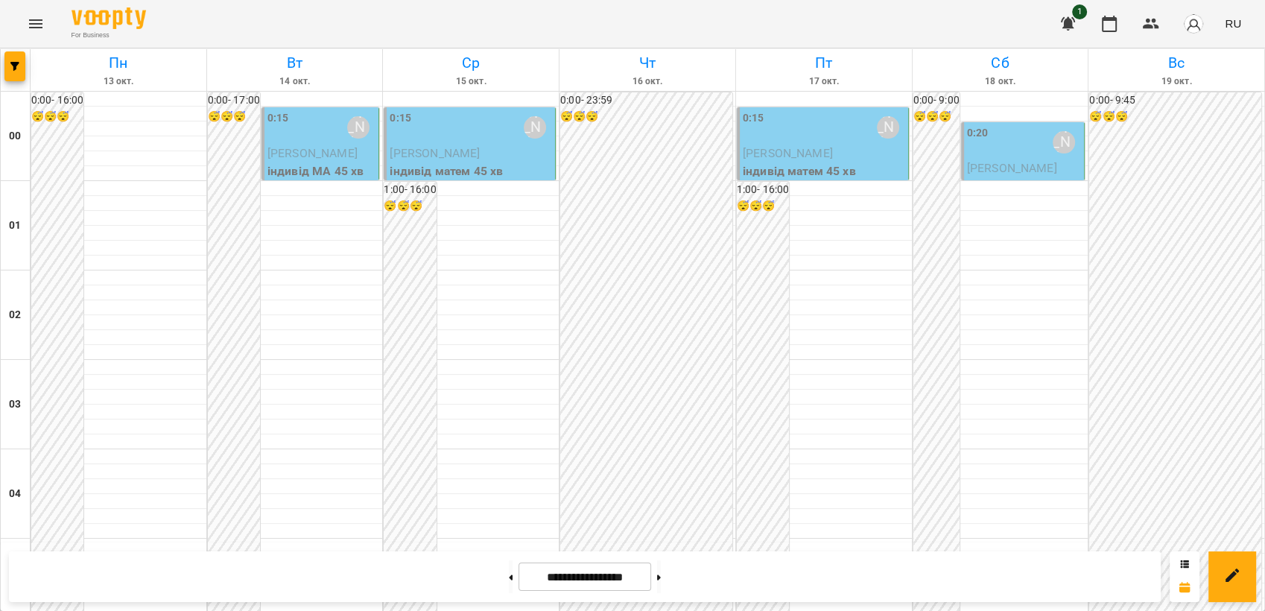
scroll to position [1693, 0]
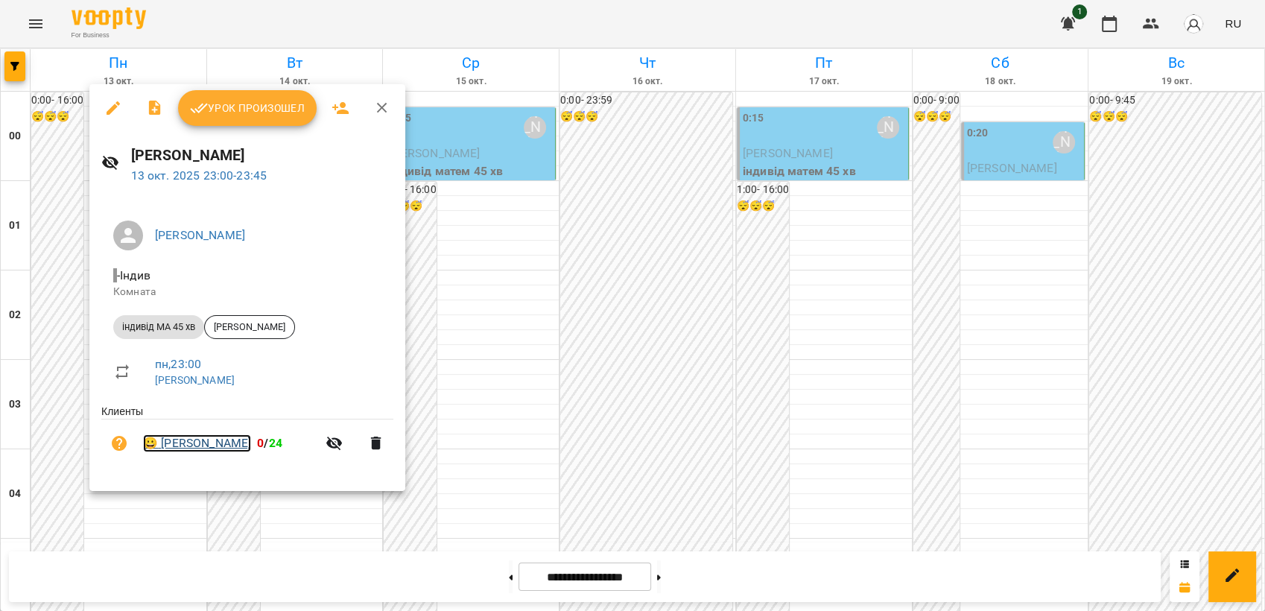
click at [191, 447] on link "😀 [PERSON_NAME]" at bounding box center [197, 443] width 108 height 18
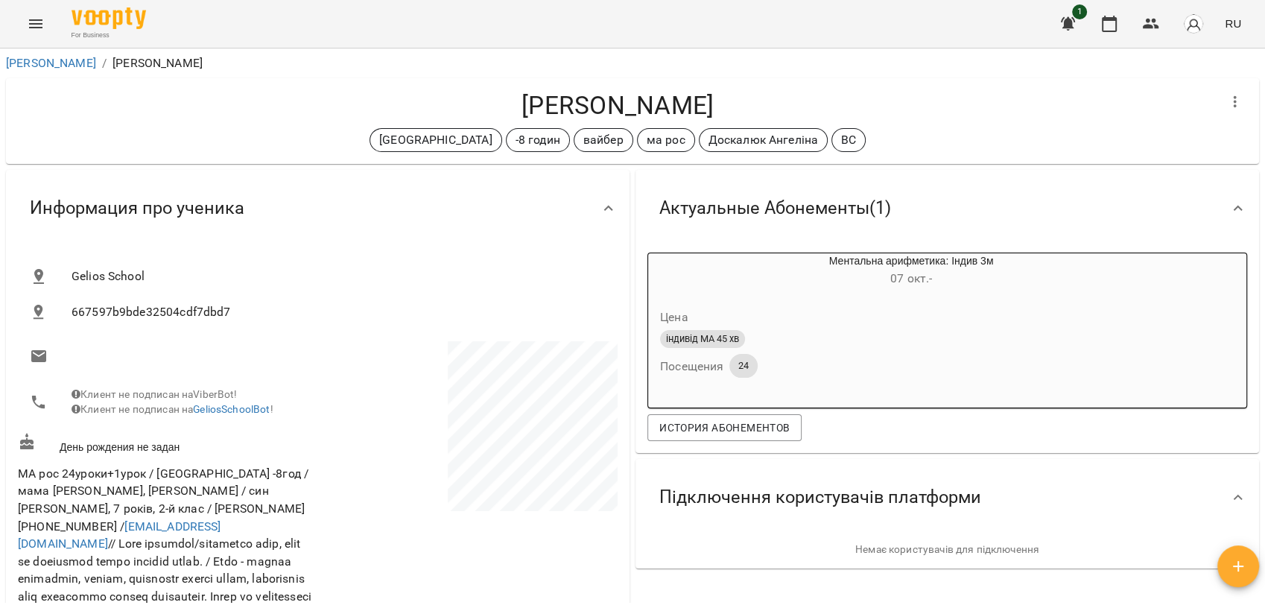
drag, startPoint x: 522, startPoint y: 104, endPoint x: 712, endPoint y: 111, distance: 190.2
click at [712, 111] on h4 "[PERSON_NAME]" at bounding box center [618, 105] width 1200 height 31
drag, startPoint x: 712, startPoint y: 111, endPoint x: 637, endPoint y: 107, distance: 74.6
copy h4 "[PERSON_NAME]"
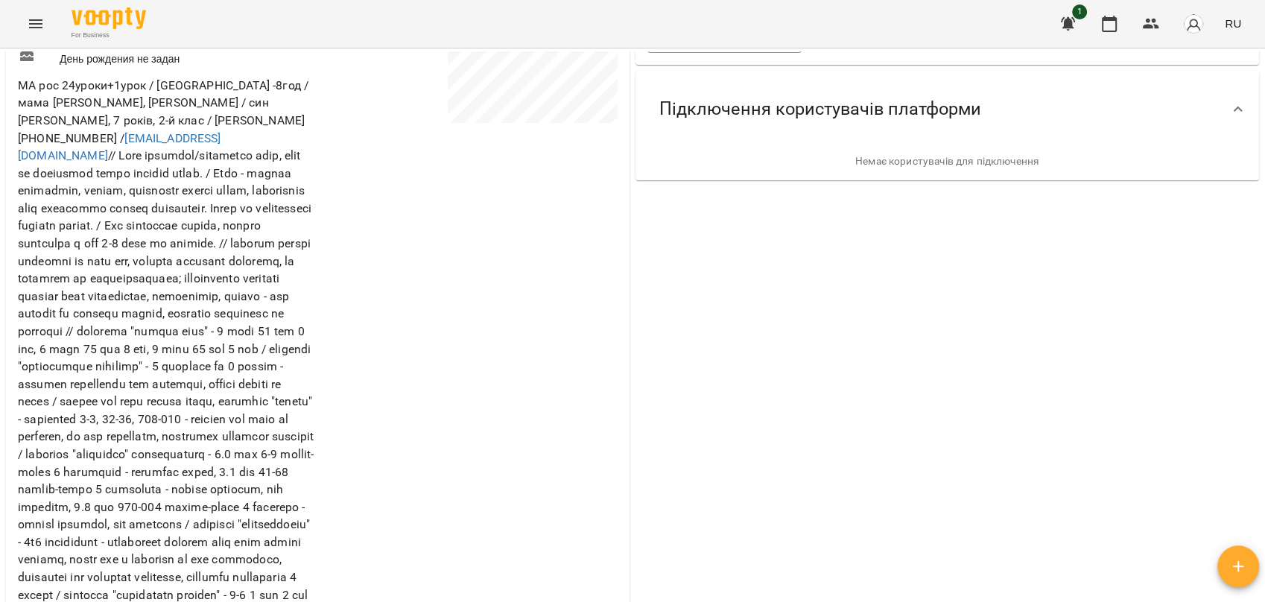
scroll to position [414, 0]
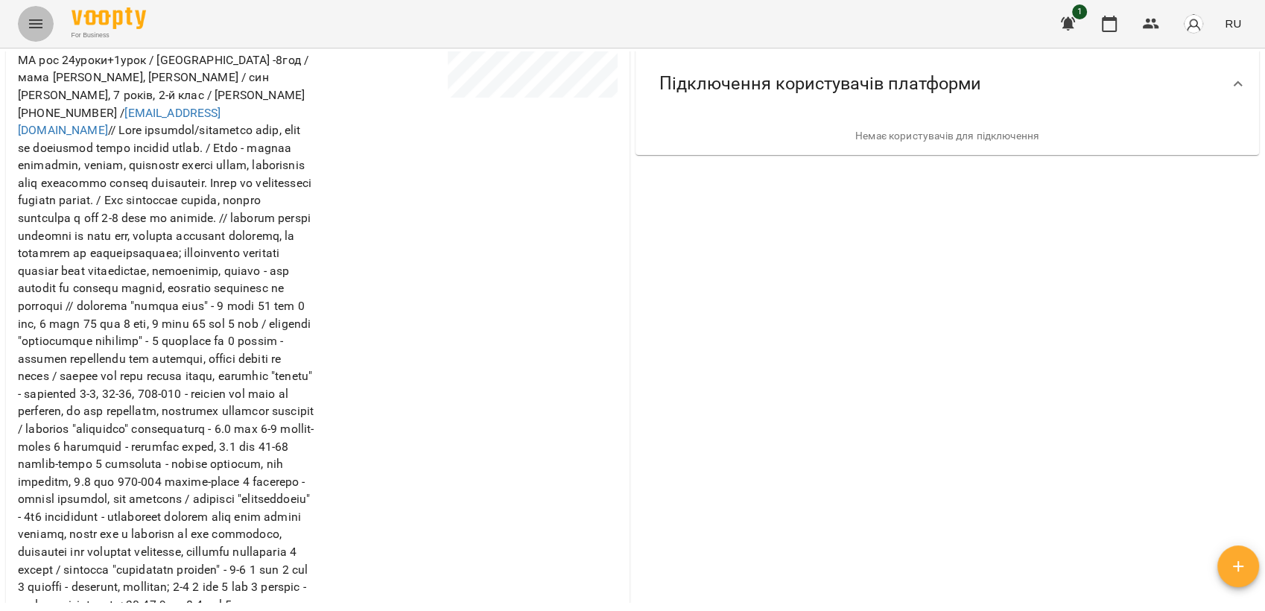
click at [41, 33] on button "Menu" at bounding box center [36, 24] width 36 height 36
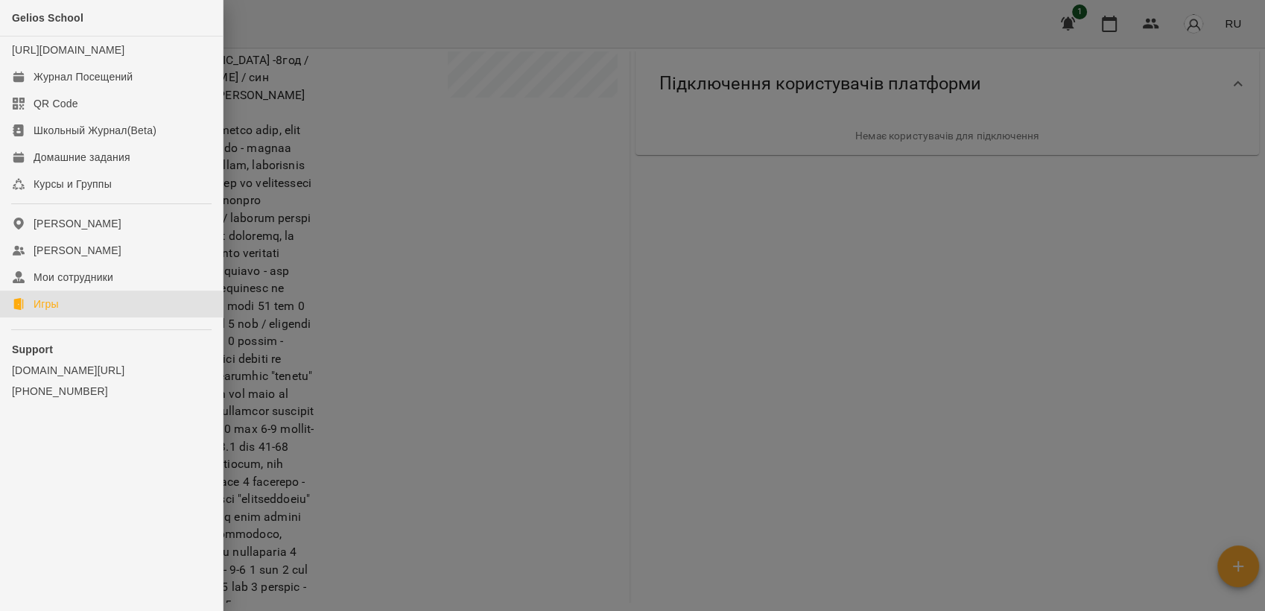
click at [75, 312] on link "Игры" at bounding box center [111, 304] width 223 height 27
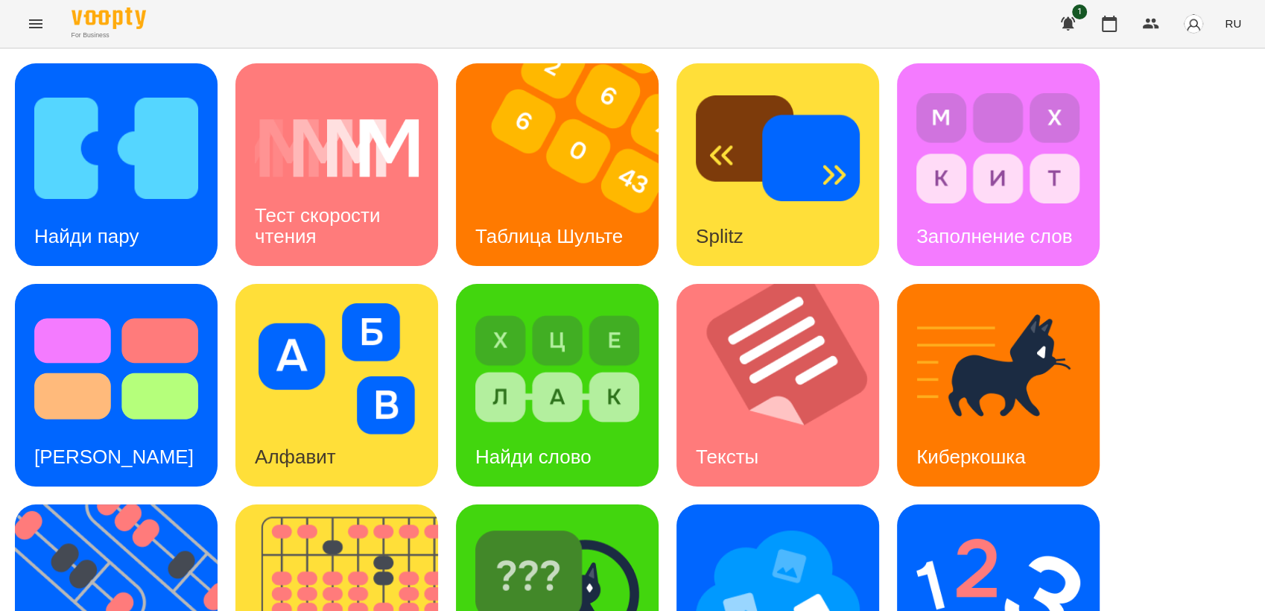
scroll to position [248, 0]
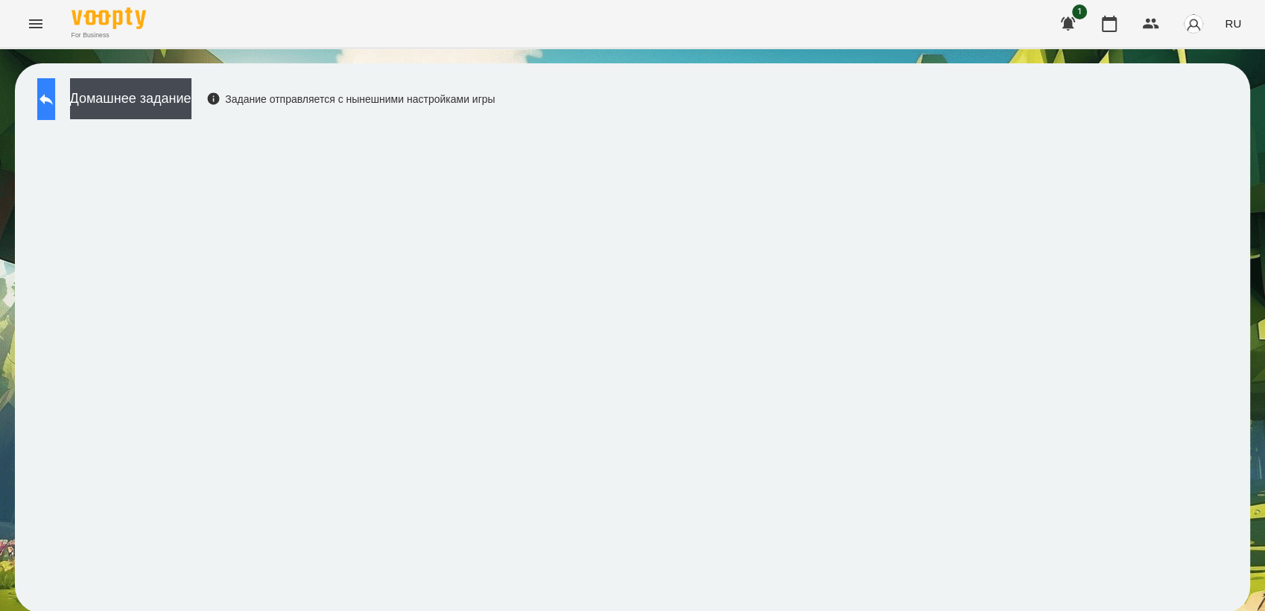
click at [50, 107] on button at bounding box center [46, 99] width 18 height 42
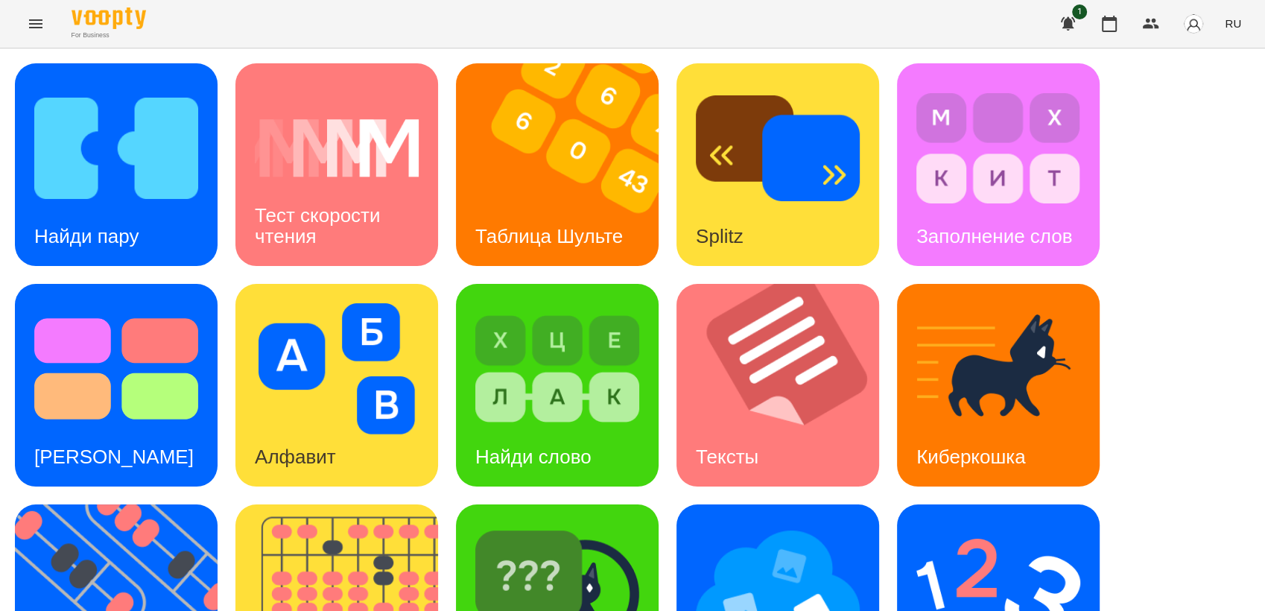
scroll to position [331, 0]
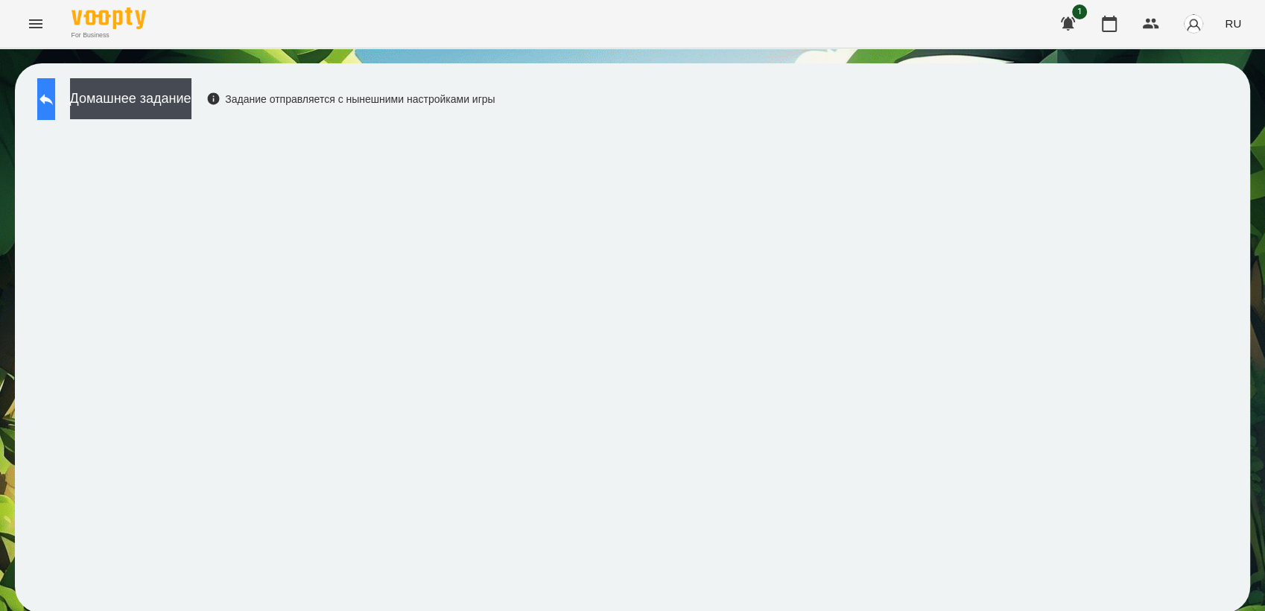
click at [55, 116] on button at bounding box center [46, 99] width 18 height 42
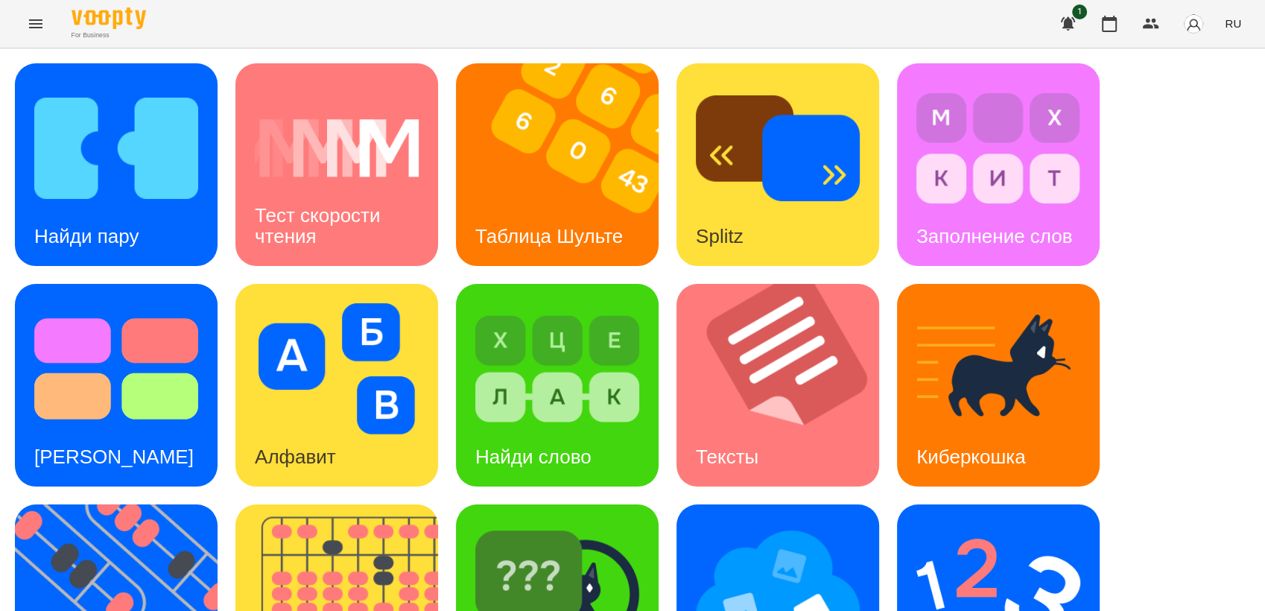
scroll to position [248, 0]
click at [992, 524] on img at bounding box center [999, 589] width 164 height 131
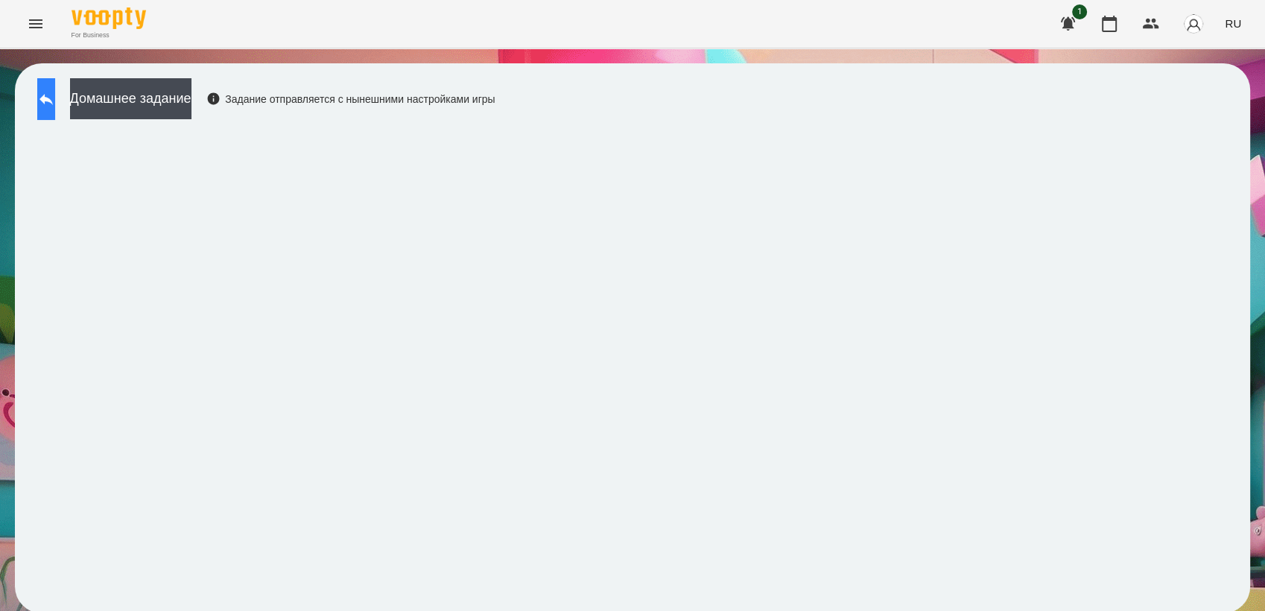
click at [55, 107] on icon at bounding box center [46, 99] width 18 height 18
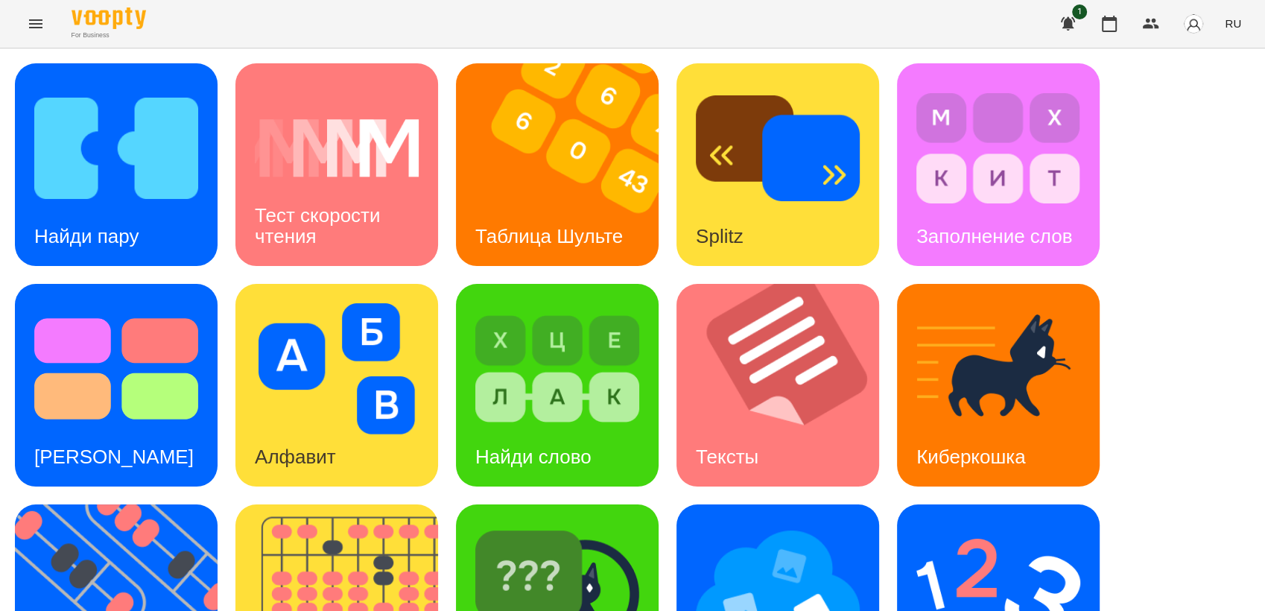
scroll to position [331, 0]
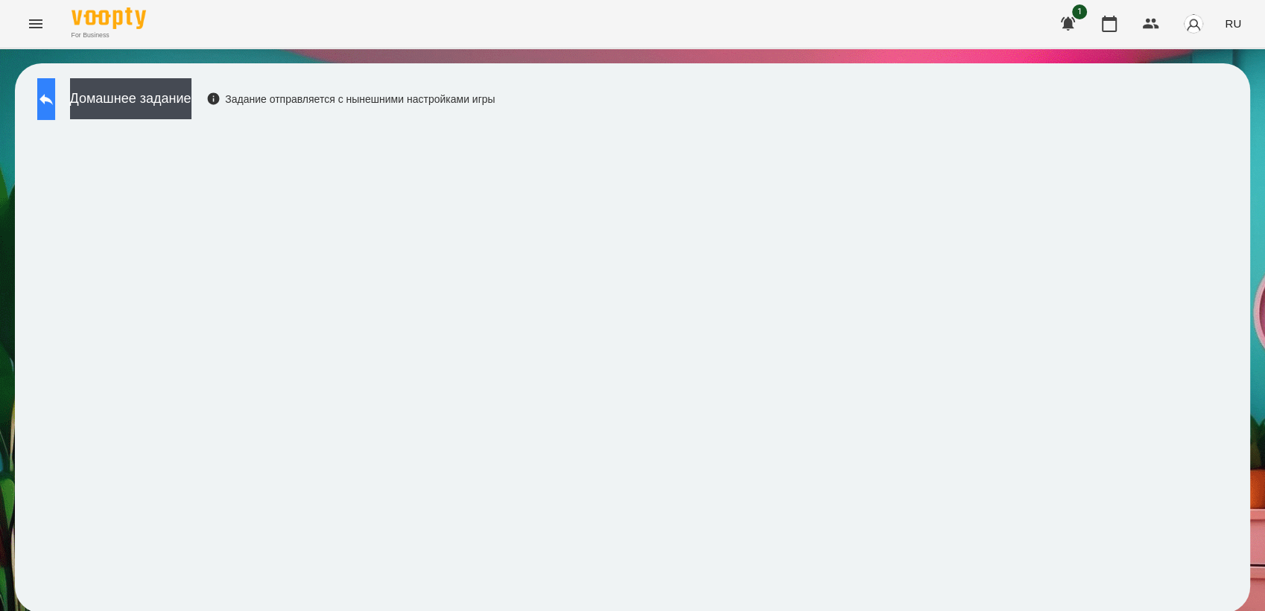
click at [55, 95] on icon at bounding box center [46, 99] width 18 height 18
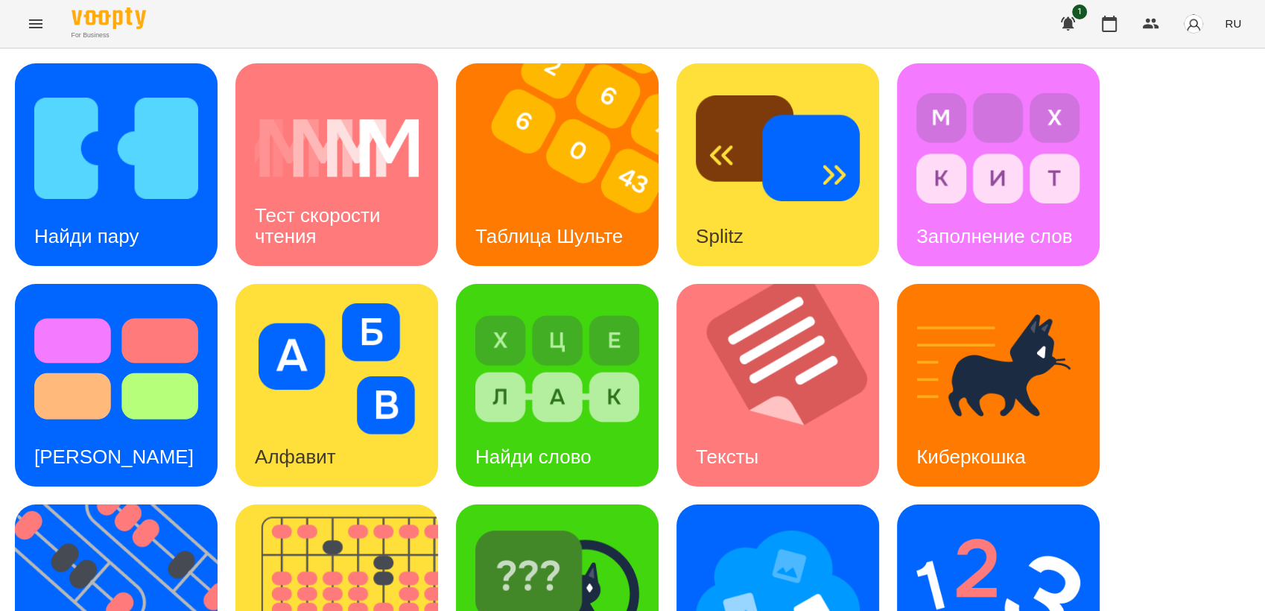
scroll to position [331, 0]
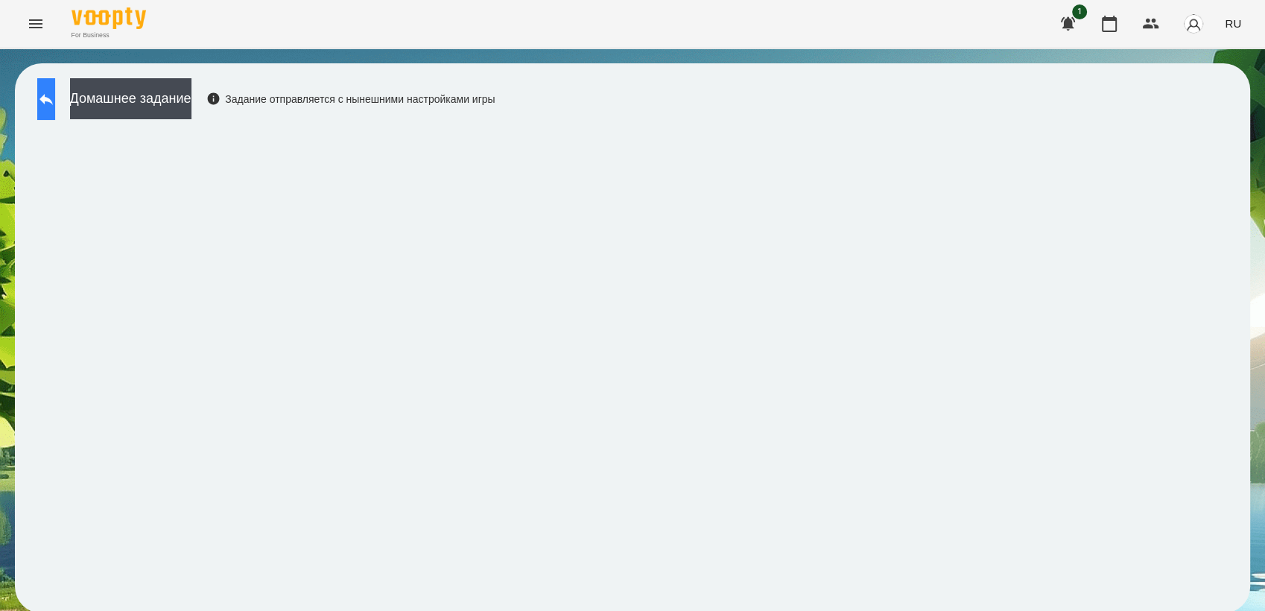
click at [55, 93] on button at bounding box center [46, 99] width 18 height 42
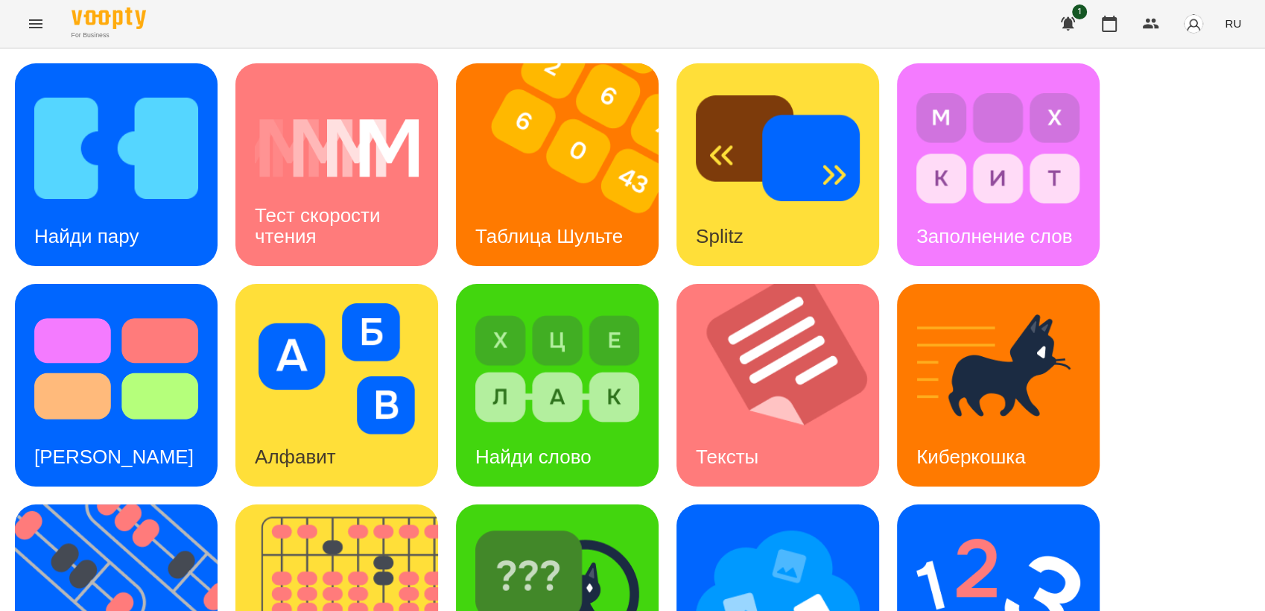
scroll to position [331, 0]
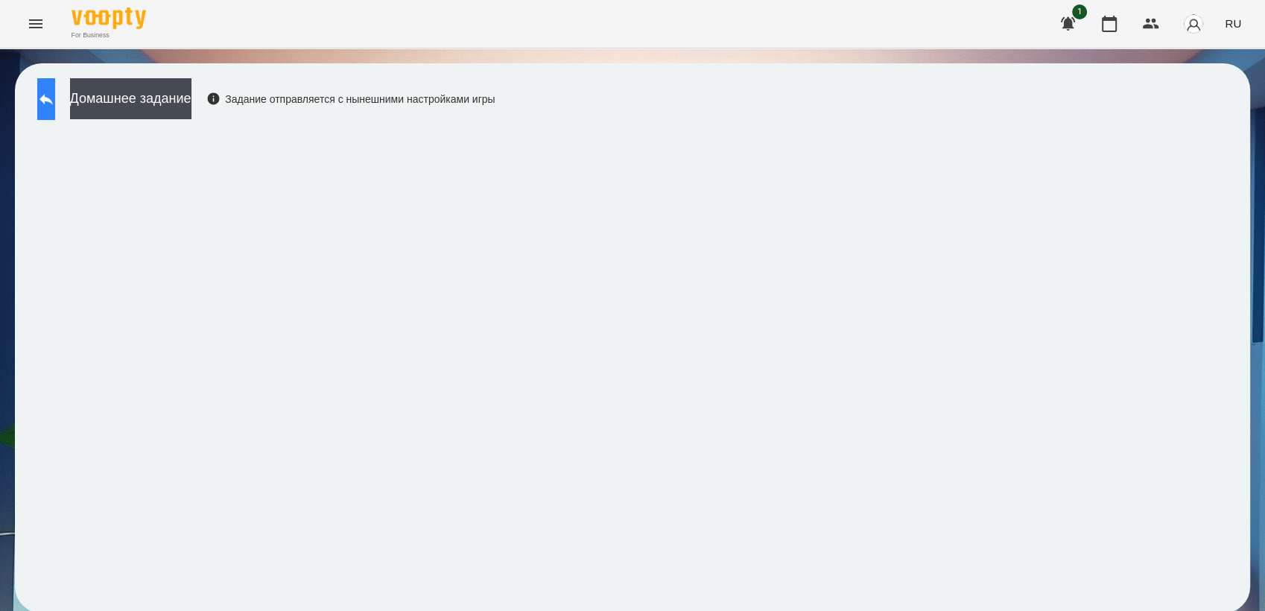
click at [53, 101] on icon at bounding box center [45, 99] width 13 height 11
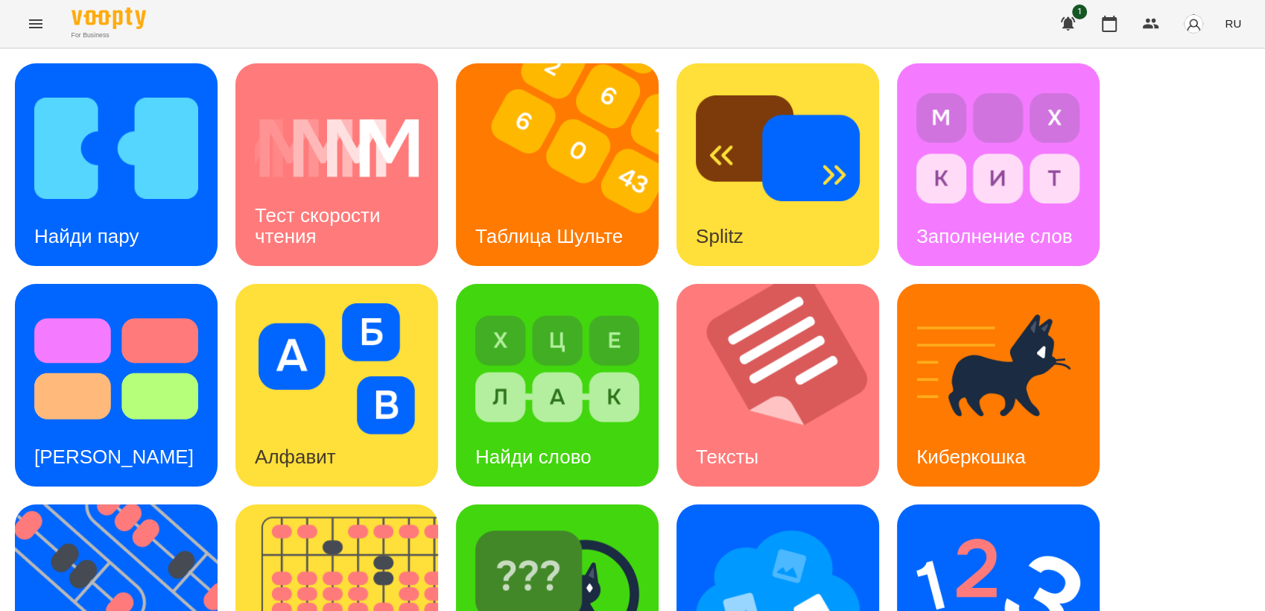
scroll to position [165, 0]
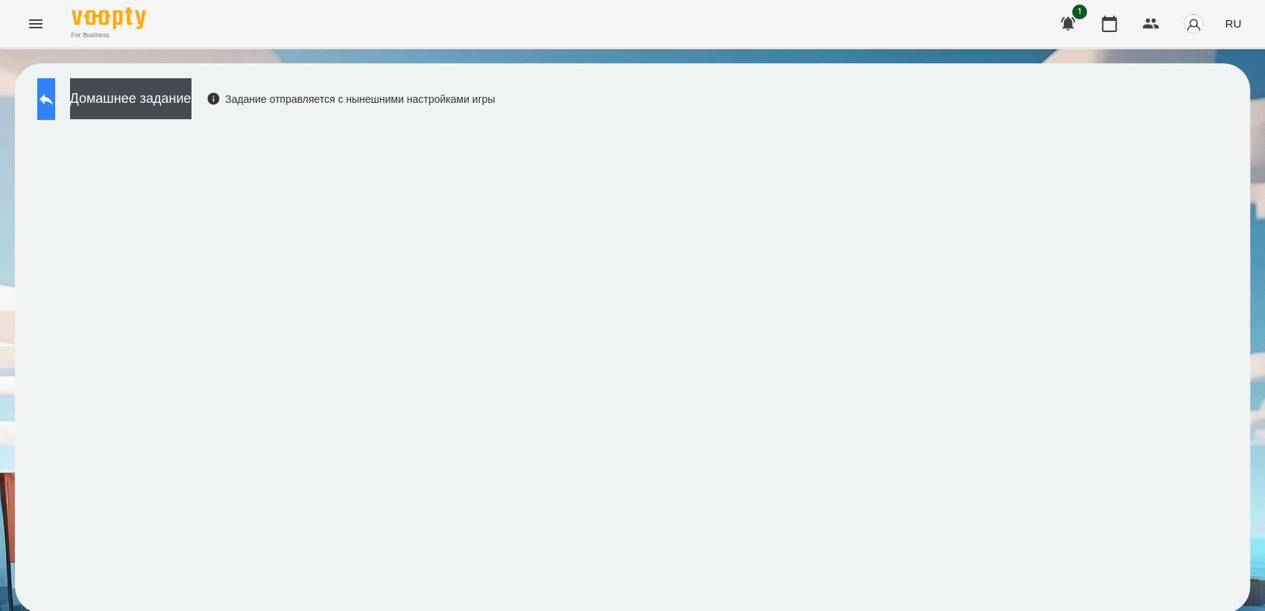
click at [40, 98] on button at bounding box center [46, 99] width 18 height 42
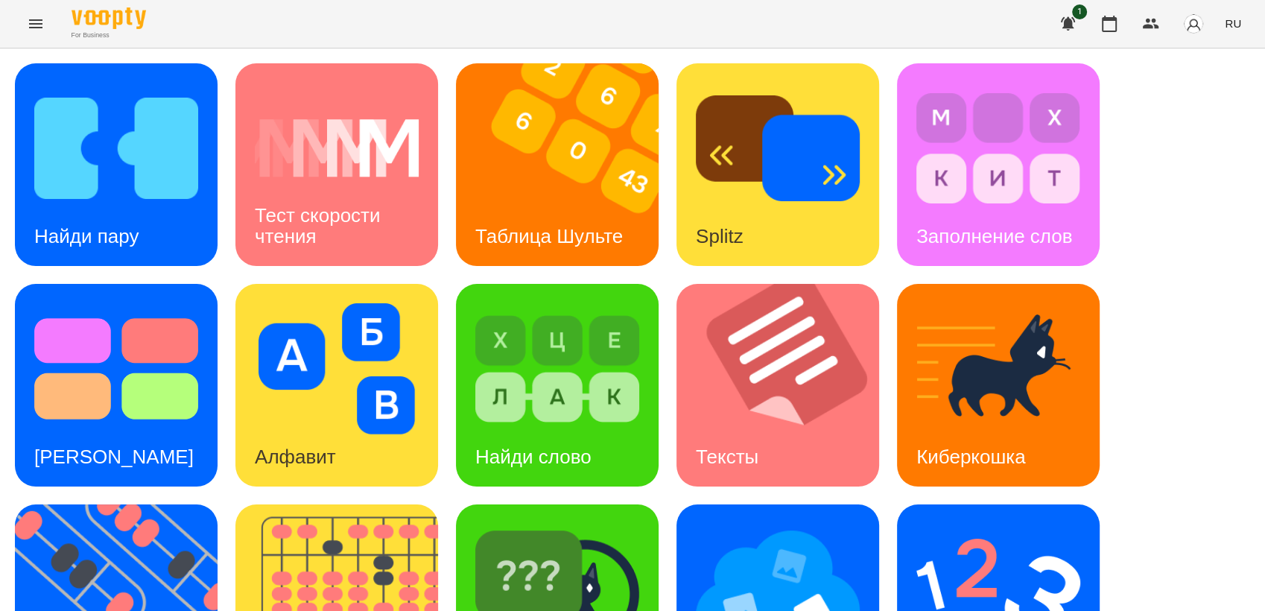
scroll to position [248, 0]
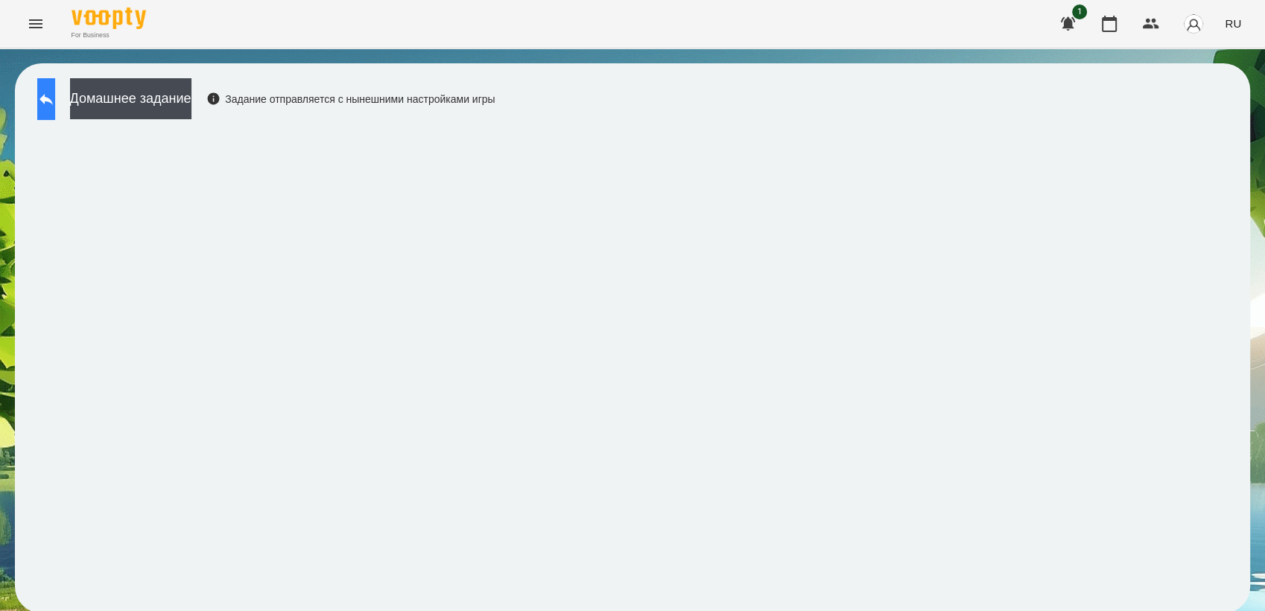
click at [51, 97] on button at bounding box center [46, 99] width 18 height 42
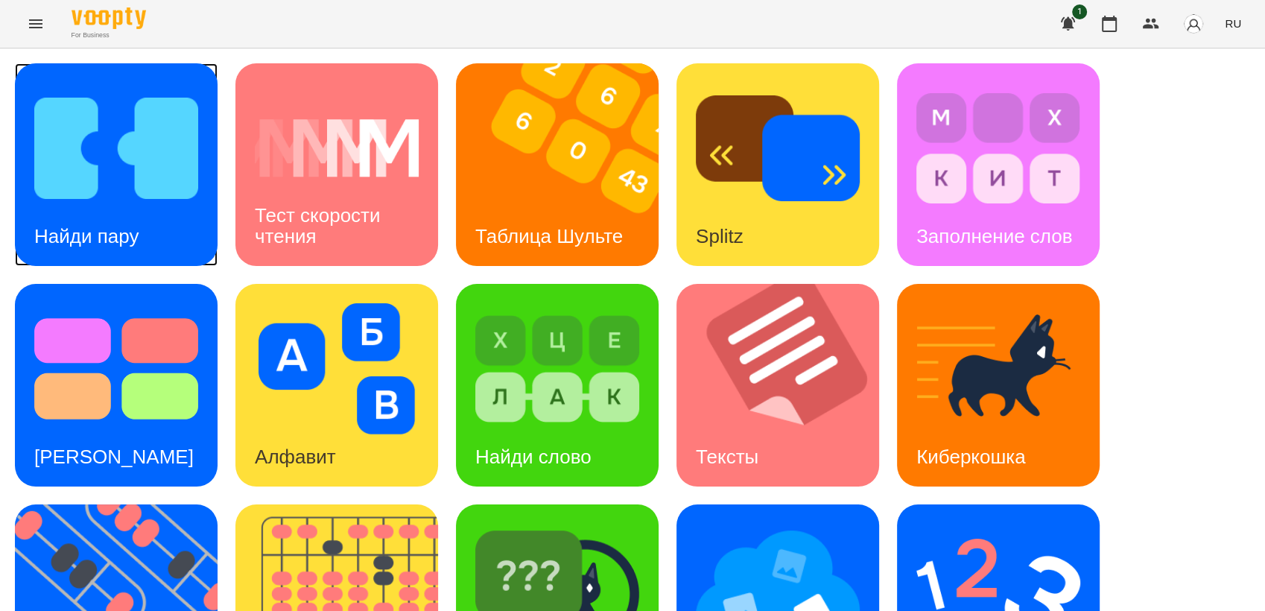
click at [99, 162] on img at bounding box center [116, 148] width 164 height 131
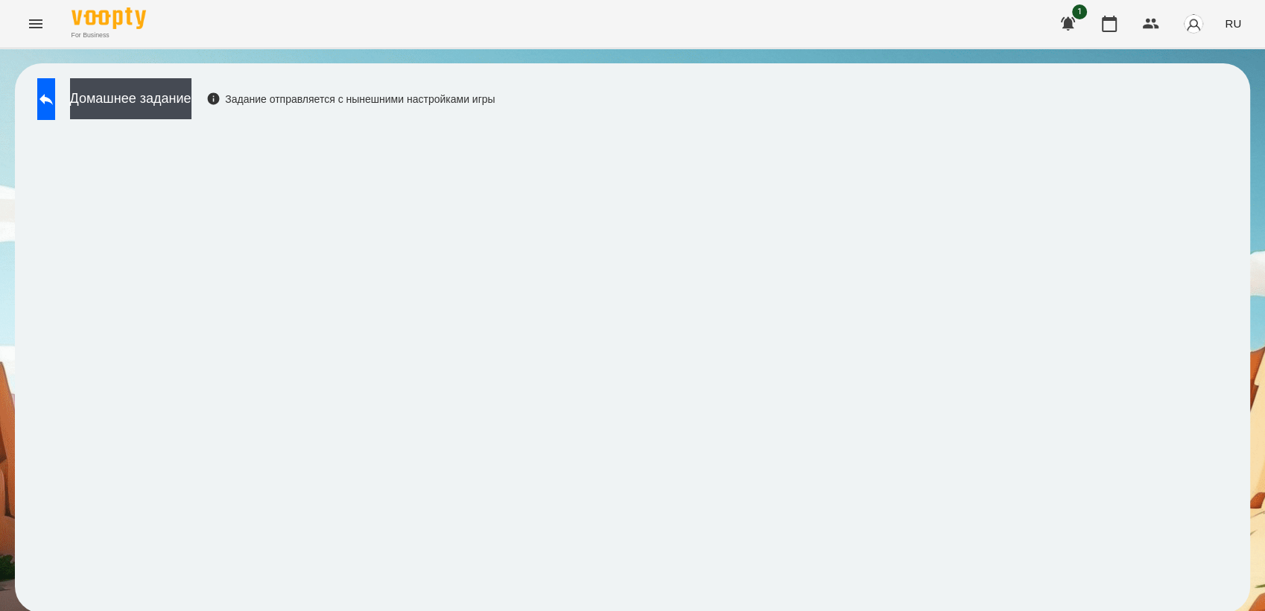
click at [47, 23] on button "Menu" at bounding box center [36, 24] width 36 height 36
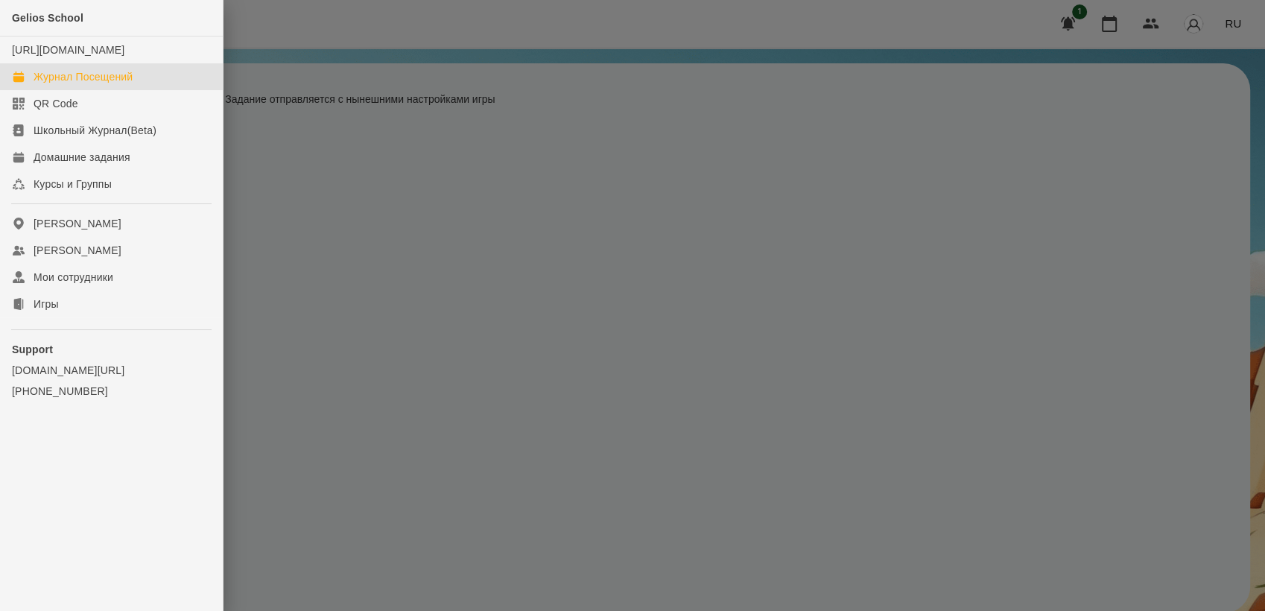
click at [89, 90] on link "Журнал Посещений" at bounding box center [111, 76] width 223 height 27
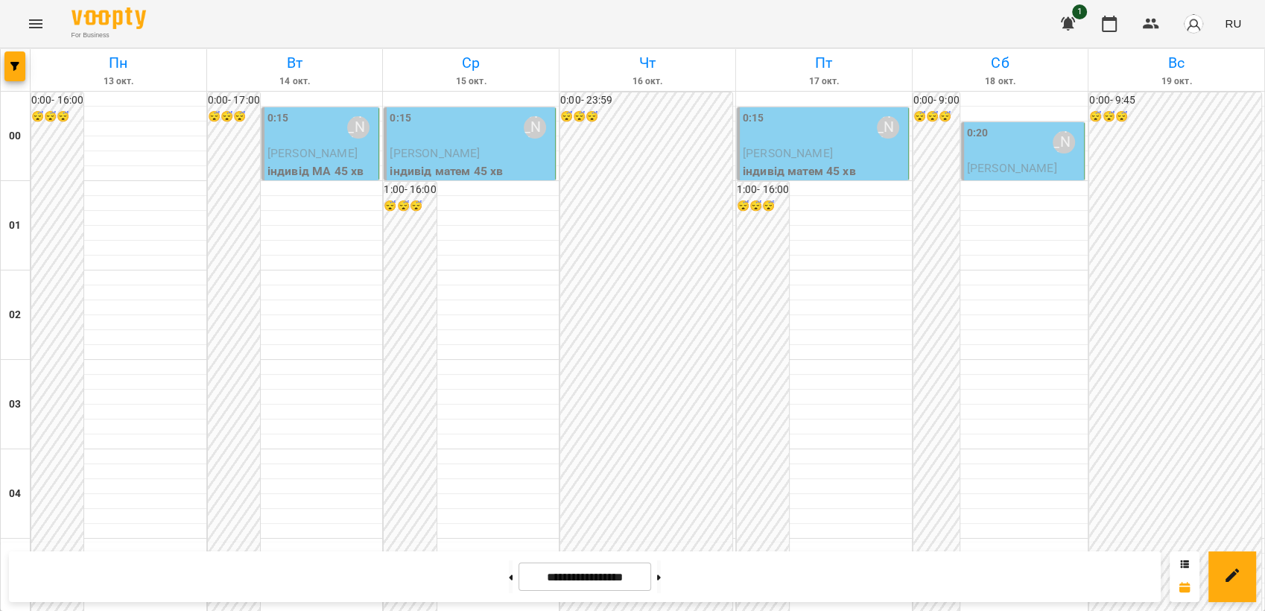
scroll to position [1693, 0]
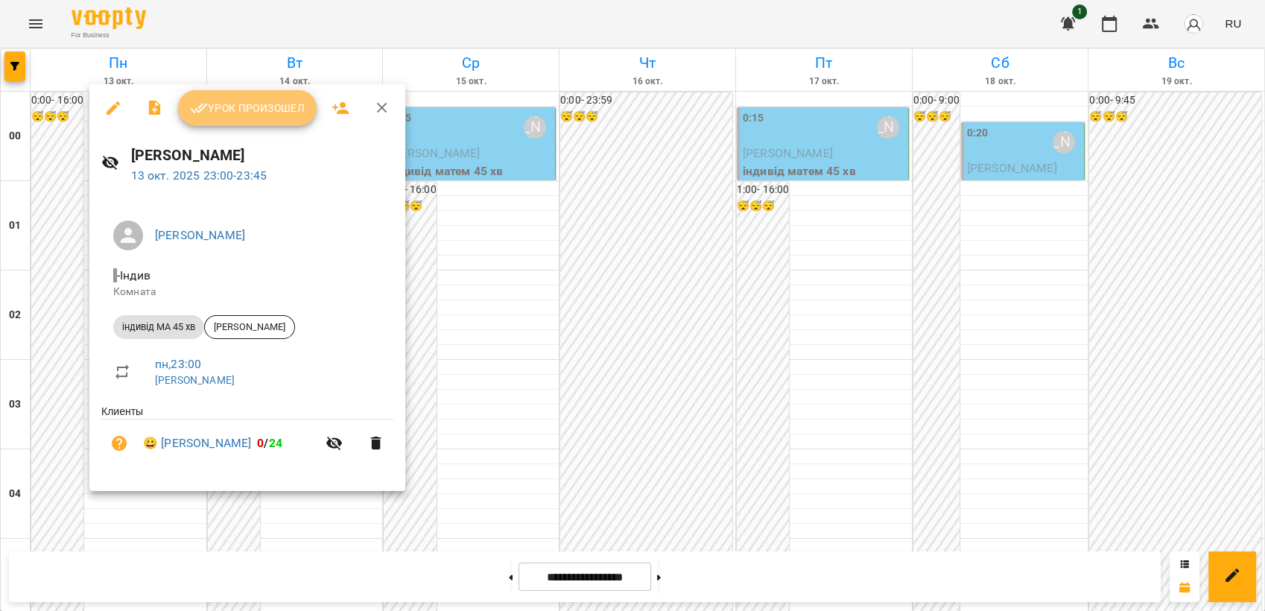
click at [235, 100] on span "Урок произошел" at bounding box center [247, 108] width 115 height 18
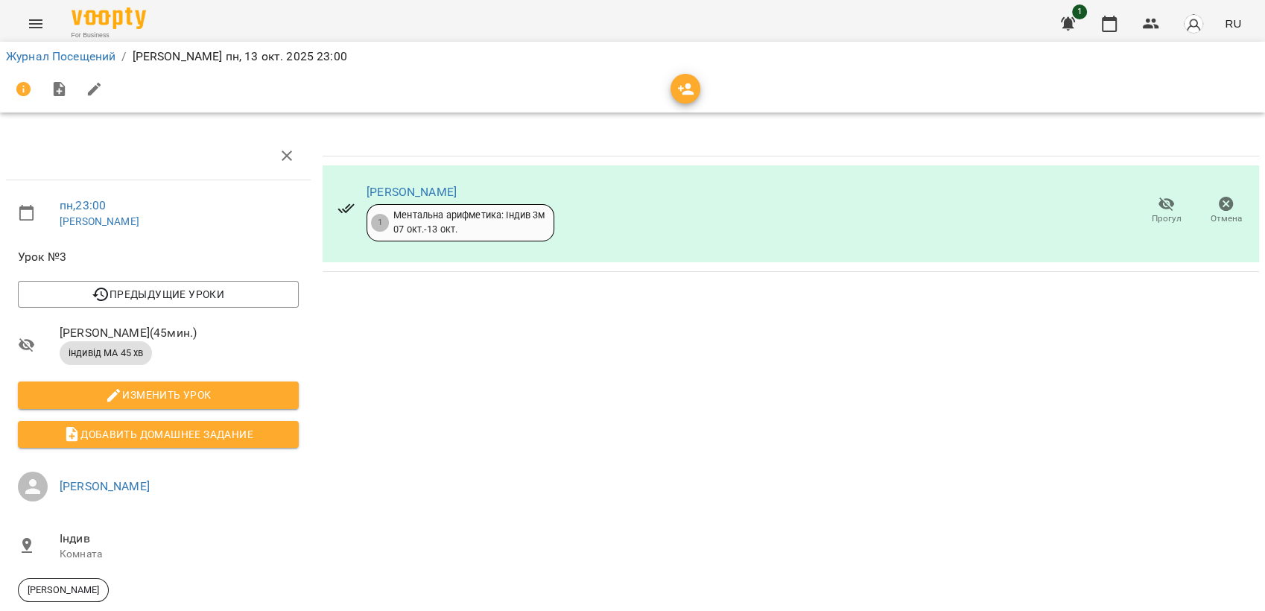
click at [76, 63] on li "Журнал Посещений" at bounding box center [61, 57] width 110 height 18
click at [78, 58] on link "Журнал Посещений" at bounding box center [61, 56] width 110 height 14
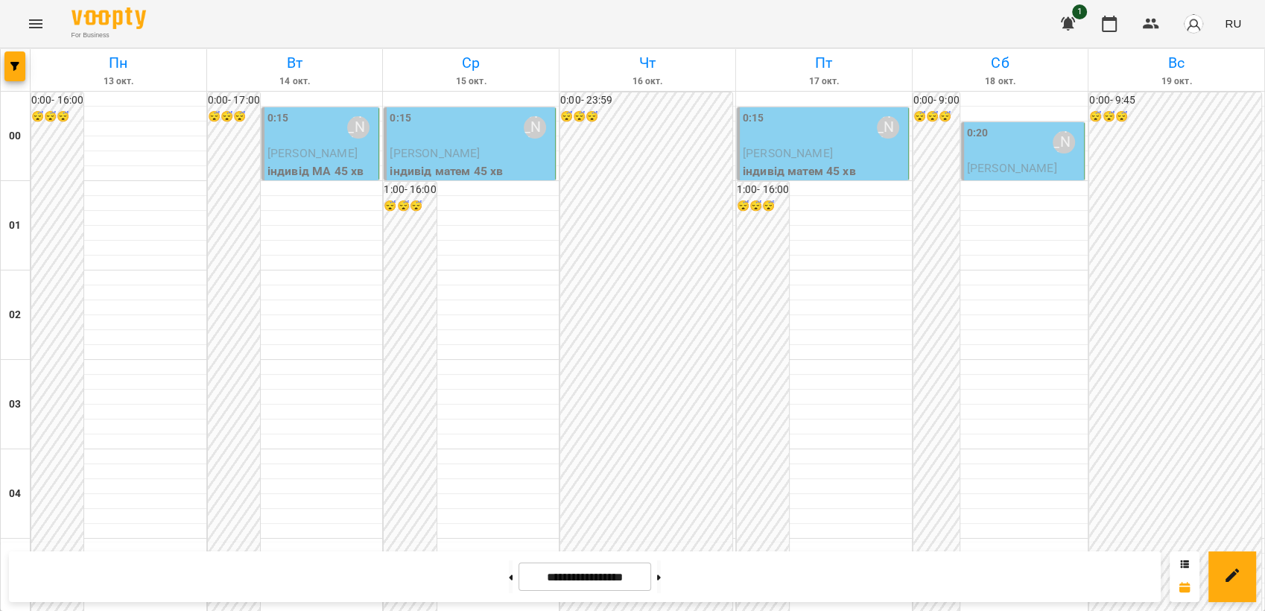
click at [328, 157] on span "[PERSON_NAME]" at bounding box center [313, 153] width 90 height 14
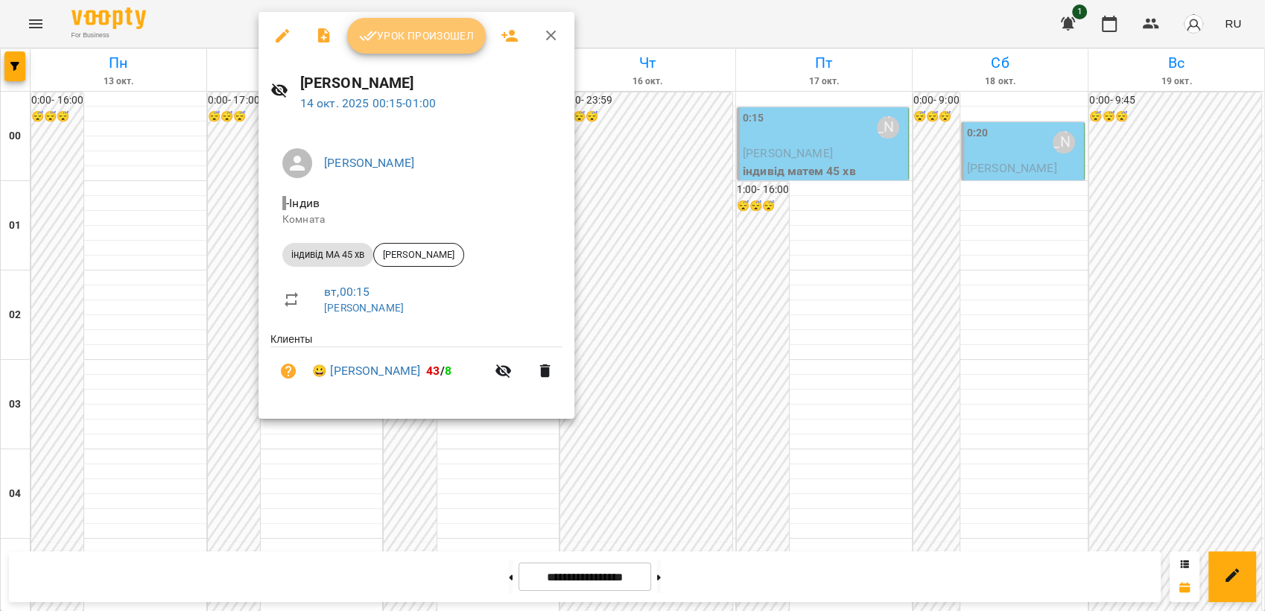
click at [390, 45] on button "Урок произошел" at bounding box center [416, 36] width 139 height 36
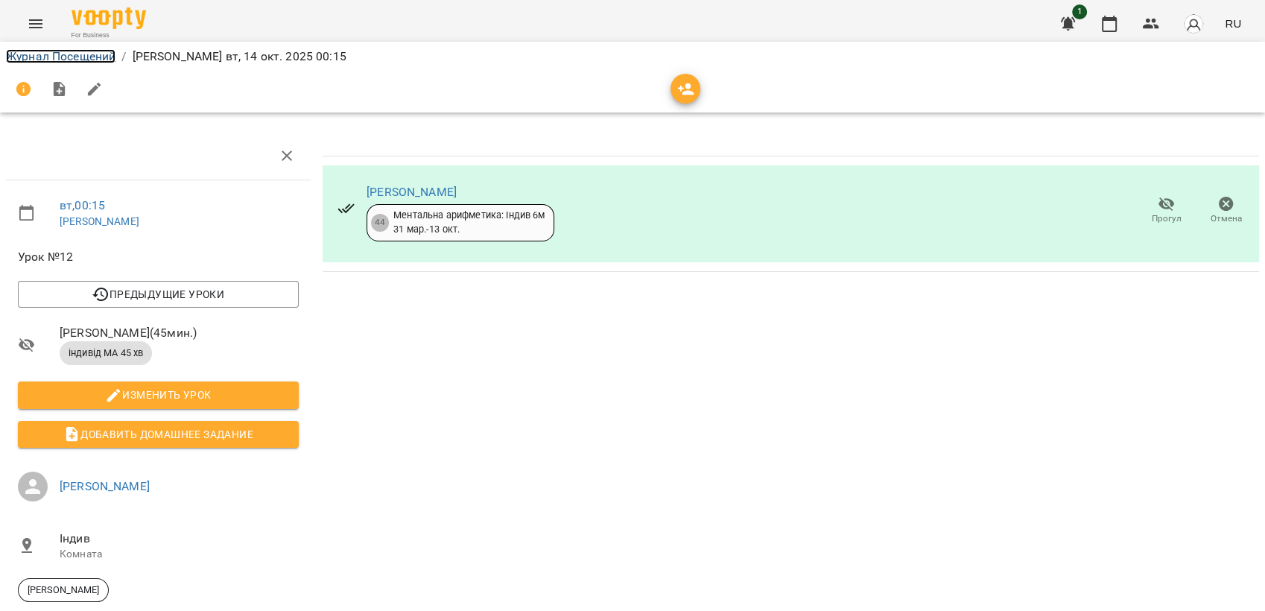
click at [68, 58] on link "Журнал Посещений" at bounding box center [61, 56] width 110 height 14
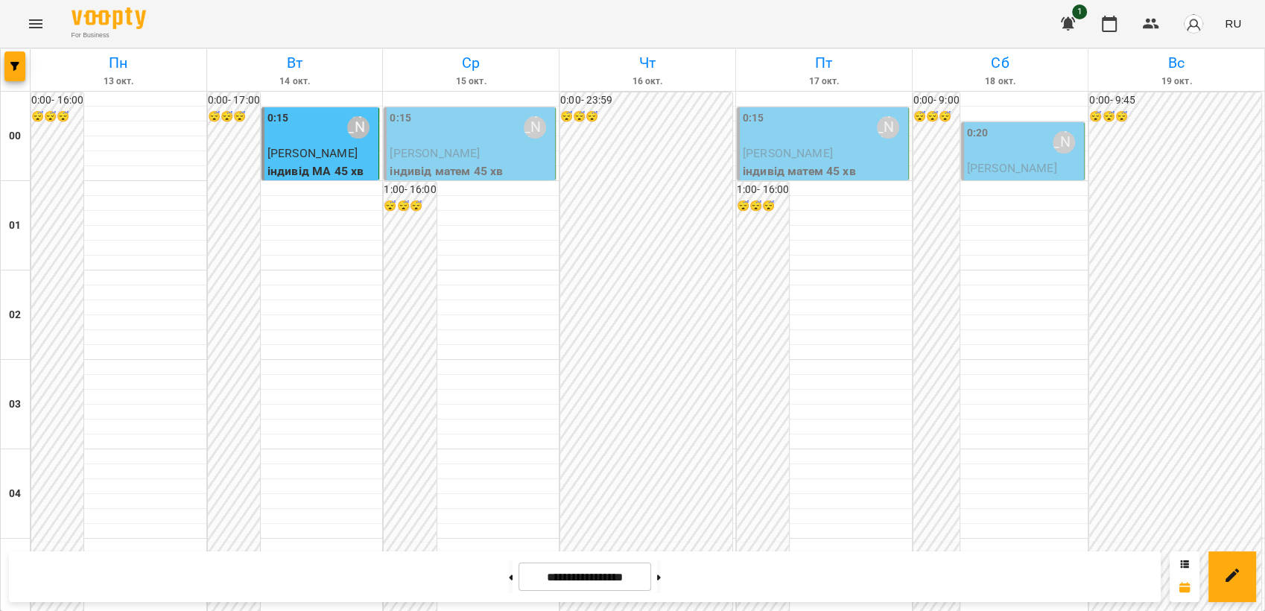
scroll to position [1693, 0]
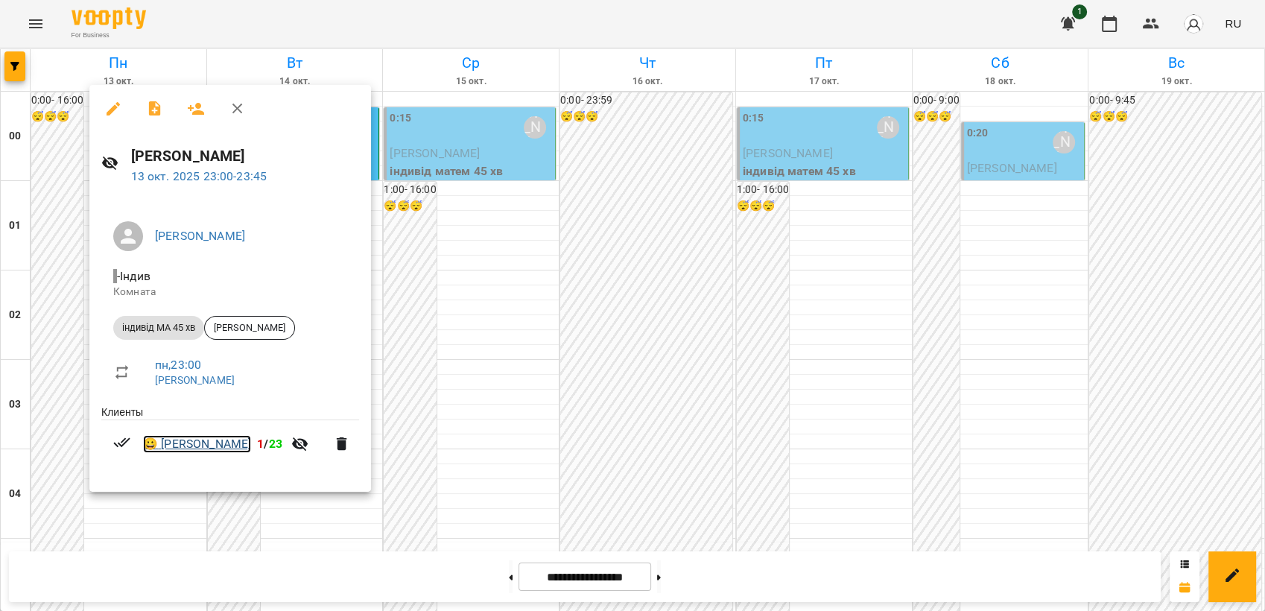
click at [186, 438] on link "😀 [PERSON_NAME]" at bounding box center [197, 444] width 108 height 18
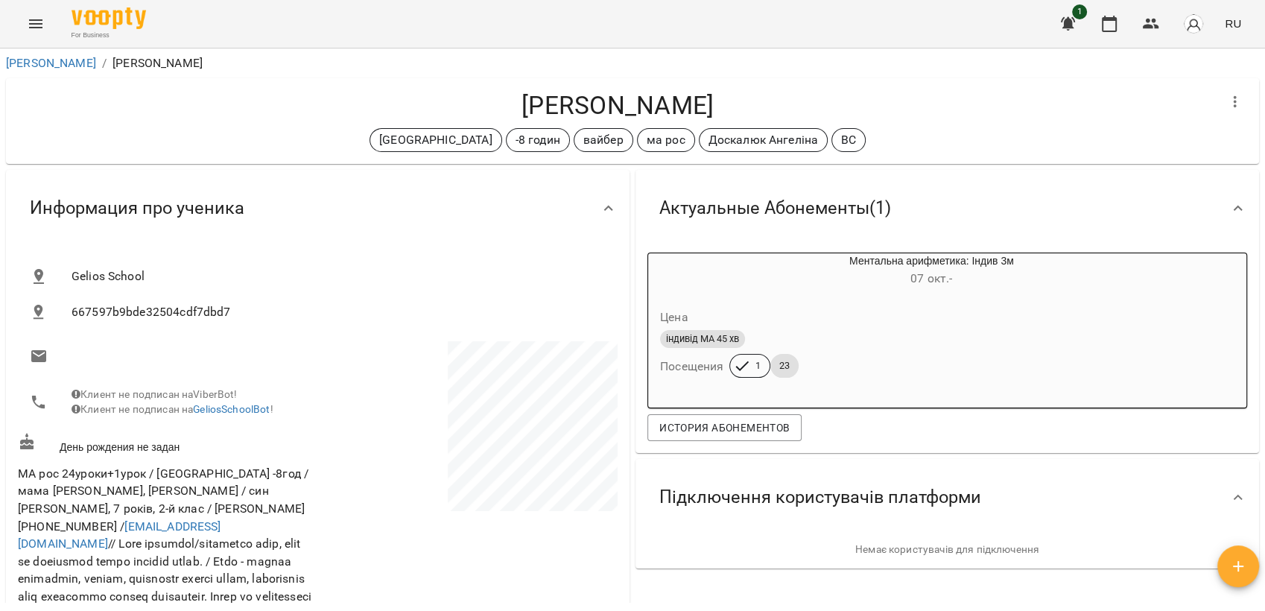
drag, startPoint x: 528, startPoint y: 101, endPoint x: 756, endPoint y: 95, distance: 228.1
click at [756, 95] on h4 "[PERSON_NAME]" at bounding box center [618, 105] width 1200 height 31
copy h4 "[PERSON_NAME]"
click at [31, 28] on icon "Menu" at bounding box center [35, 23] width 13 height 9
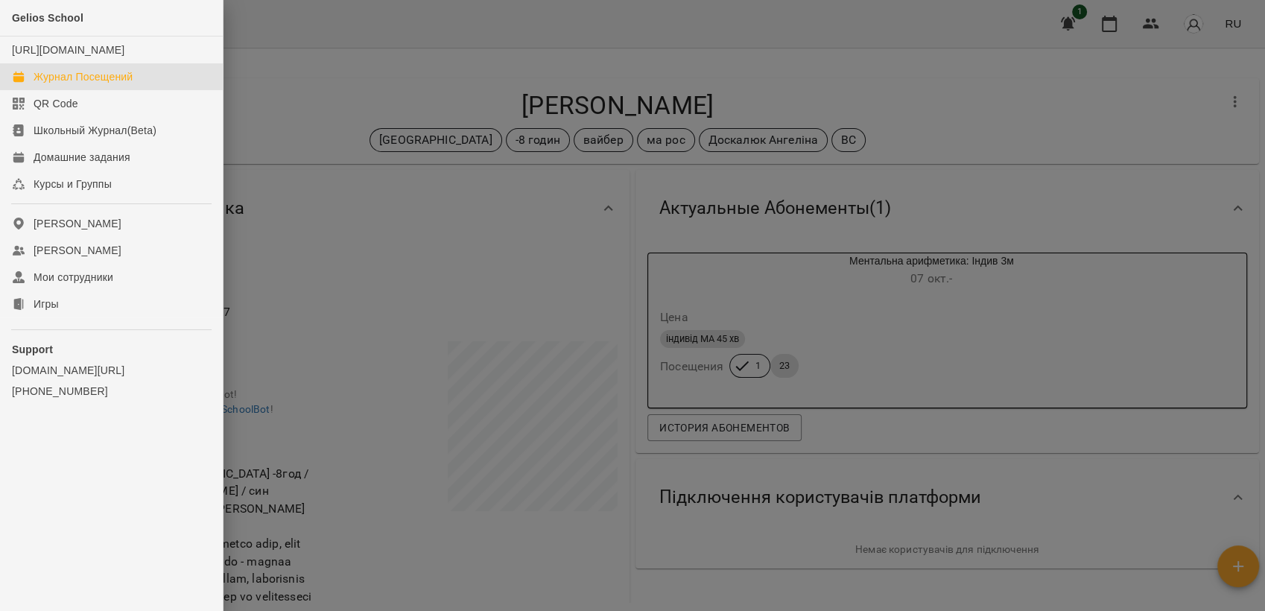
click at [102, 84] on div "Журнал Посещений" at bounding box center [83, 76] width 99 height 15
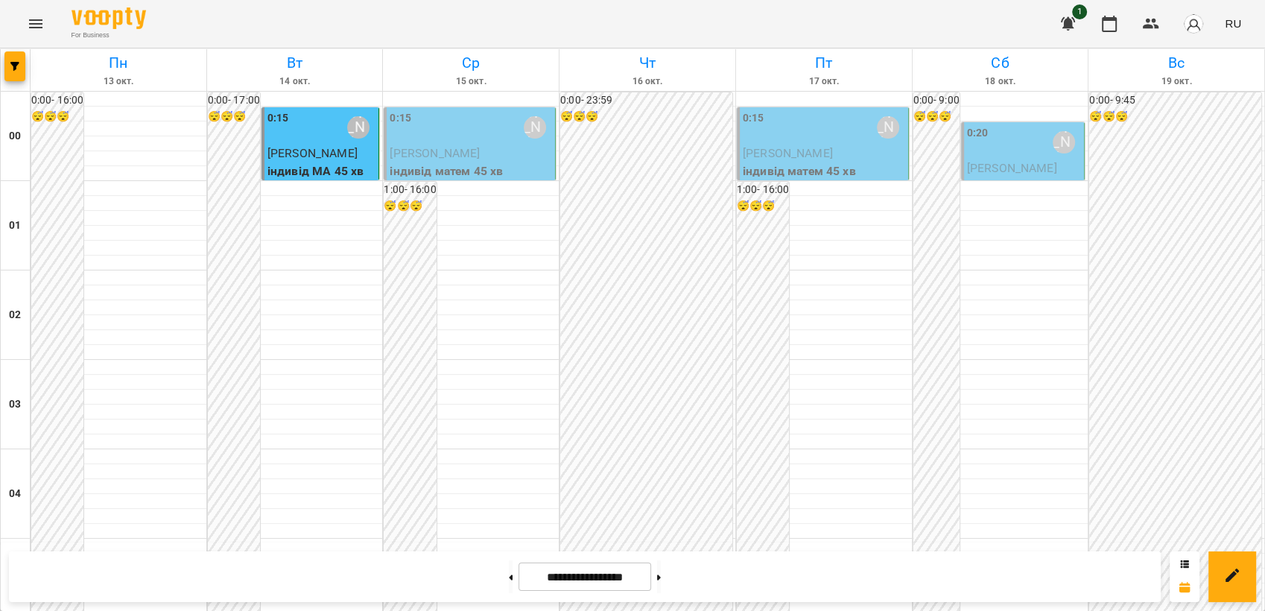
scroll to position [1693, 0]
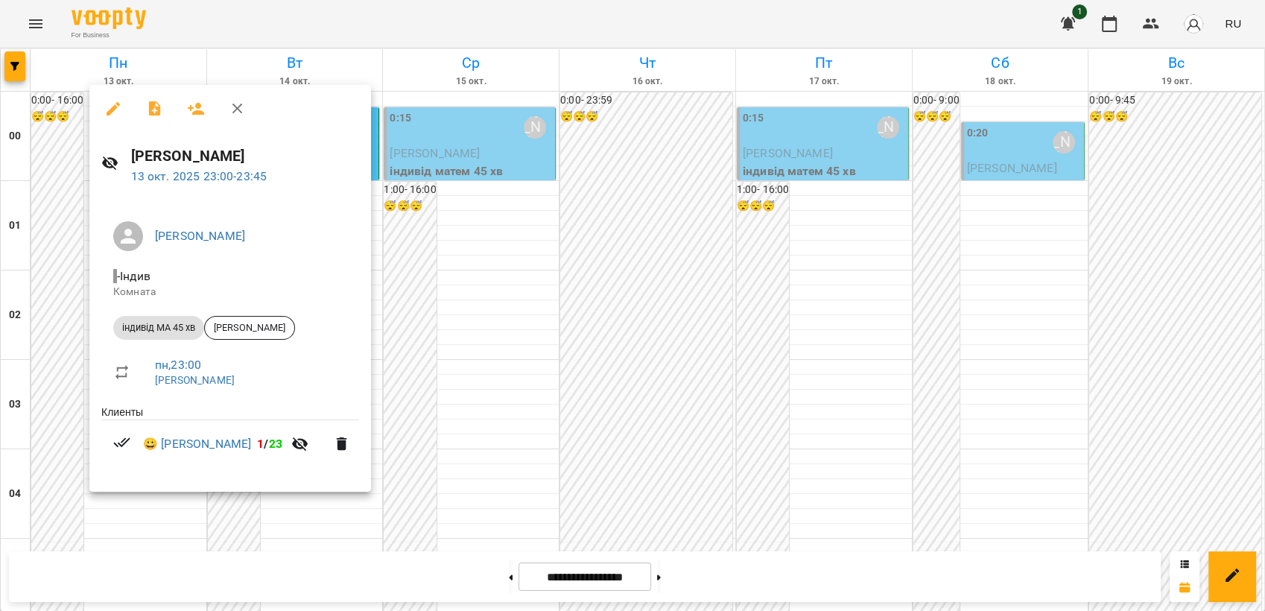
click at [582, 381] on div at bounding box center [632, 305] width 1265 height 611
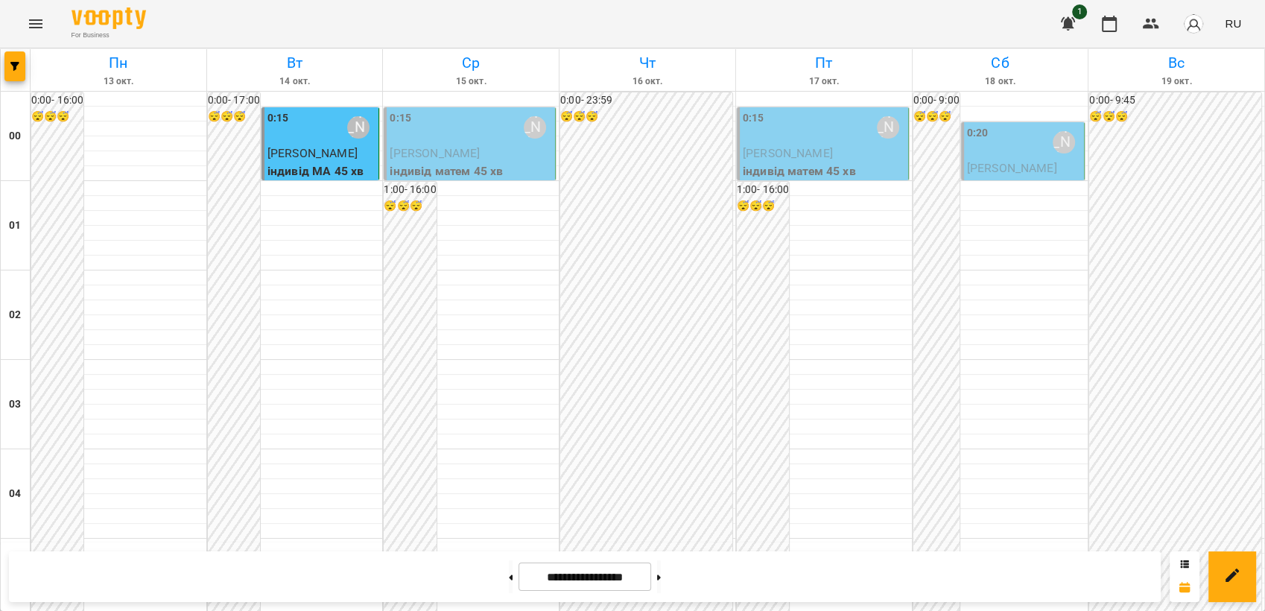
scroll to position [0, 0]
click at [310, 157] on span "[PERSON_NAME]" at bounding box center [313, 153] width 90 height 14
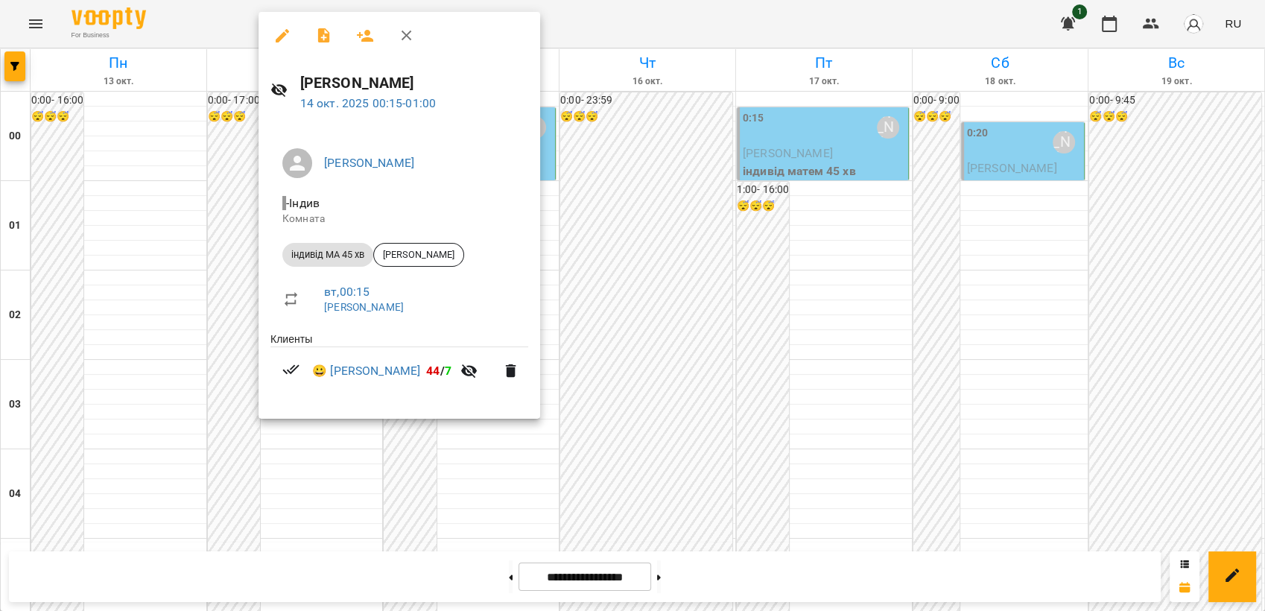
click at [610, 337] on div at bounding box center [632, 305] width 1265 height 611
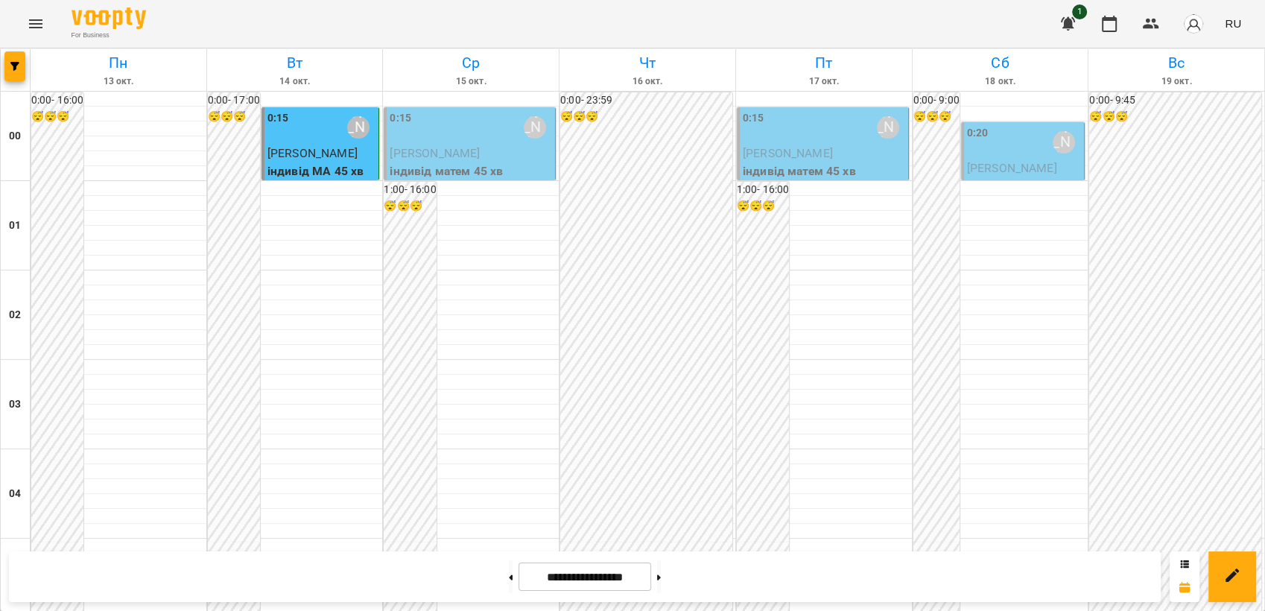
scroll to position [1528, 0]
